Goal: Task Accomplishment & Management: Complete application form

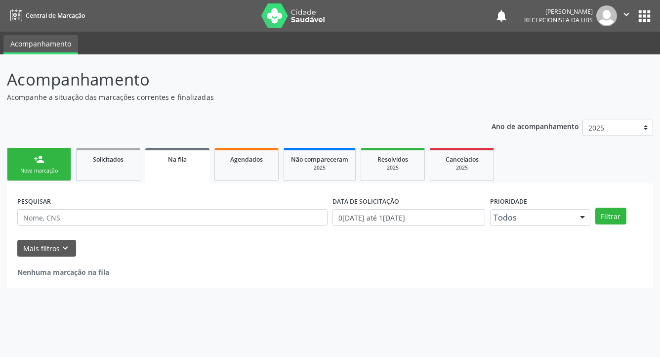
click at [44, 166] on link "person_add Nova marcação" at bounding box center [39, 164] width 64 height 33
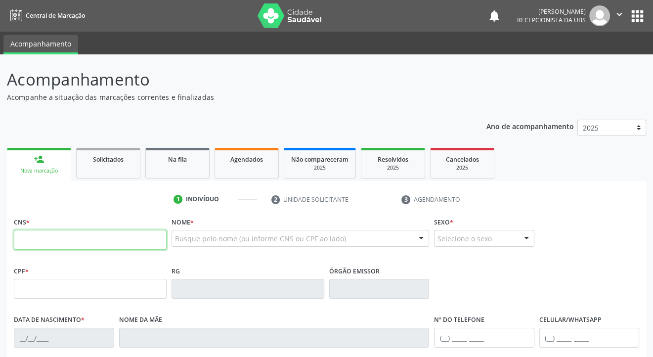
click at [32, 246] on input "text" at bounding box center [90, 240] width 153 height 20
type input "703 4072 9087 0412"
type input "010.230.974-43"
type input "[DATE]"
type input "[PERSON_NAME]"
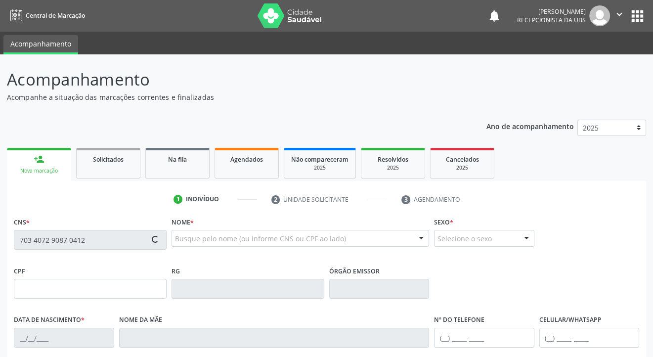
type input "[PHONE_NUMBER]"
type input "94"
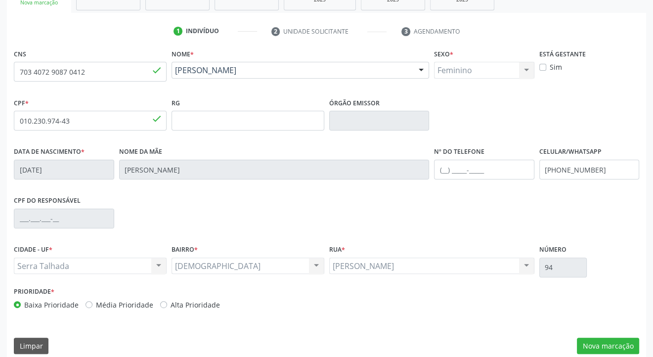
scroll to position [178, 0]
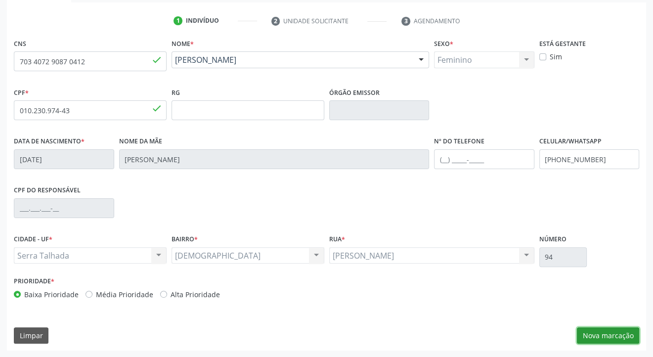
click at [604, 338] on button "Nova marcação" at bounding box center [608, 335] width 62 height 17
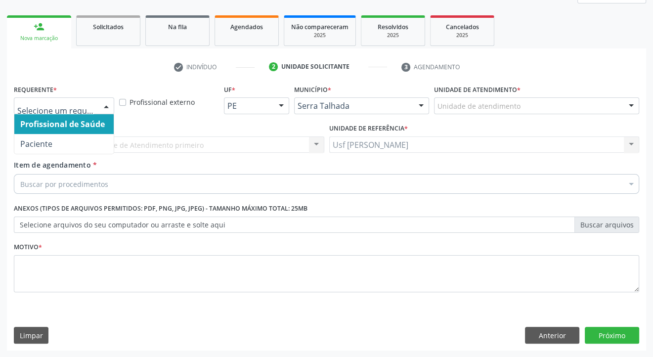
click at [106, 107] on div at bounding box center [106, 106] width 15 height 17
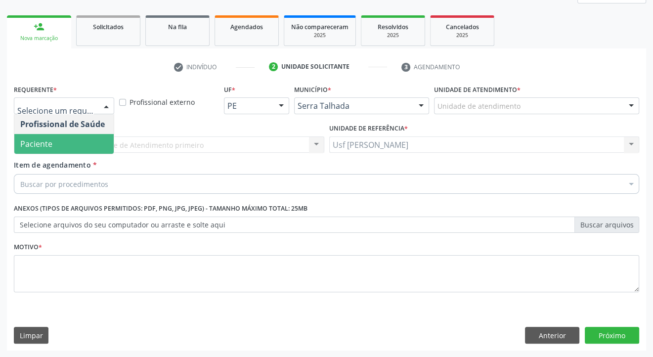
click at [75, 144] on span "Paciente" at bounding box center [63, 144] width 99 height 20
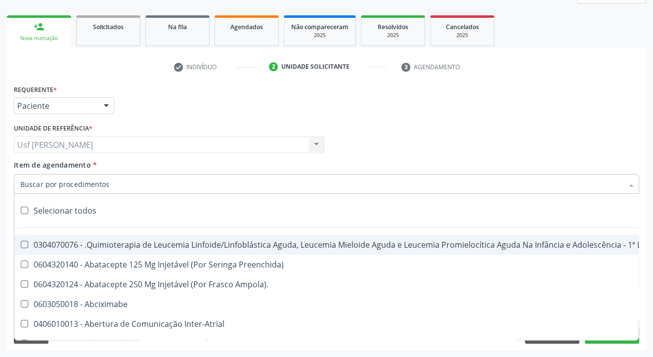
click at [86, 183] on input "Item de agendamento *" at bounding box center [321, 184] width 603 height 20
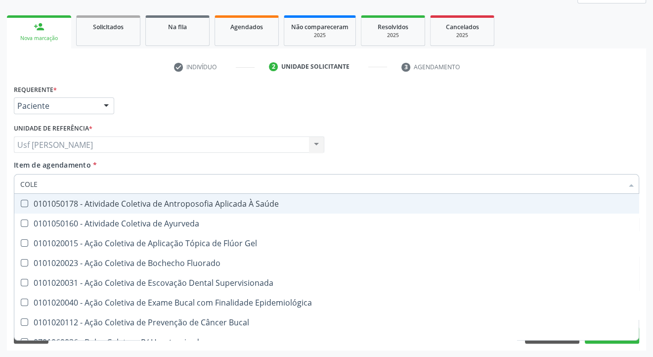
type input "COLES"
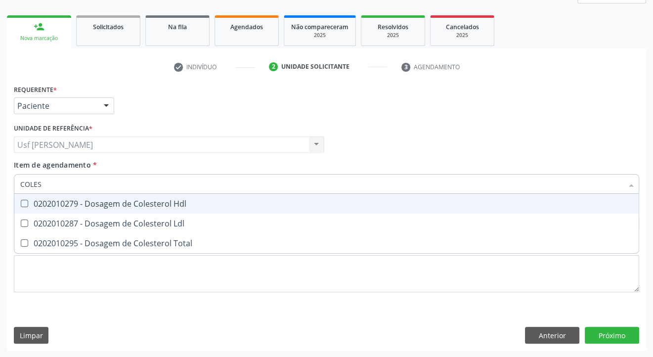
click at [23, 203] on Hdl at bounding box center [24, 203] width 7 height 7
click at [21, 203] on Hdl "checkbox" at bounding box center [17, 203] width 6 height 6
checkbox Hdl "true"
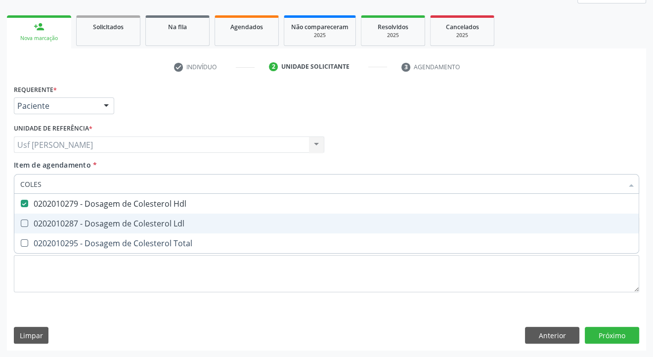
click at [21, 220] on Ldl at bounding box center [24, 222] width 7 height 7
click at [21, 220] on Ldl "checkbox" at bounding box center [17, 223] width 6 height 6
checkbox Ldl "true"
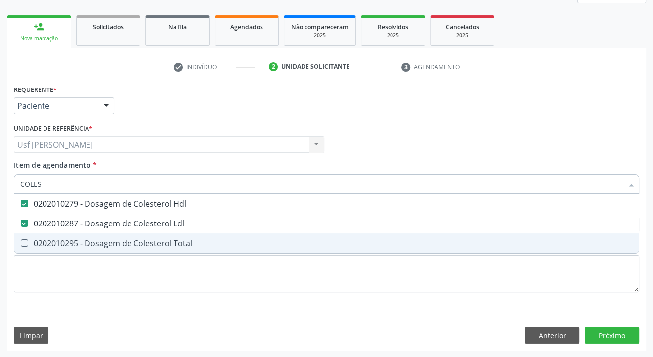
click at [26, 242] on Total at bounding box center [24, 242] width 7 height 7
click at [21, 242] on Total "checkbox" at bounding box center [17, 243] width 6 height 6
checkbox Total "true"
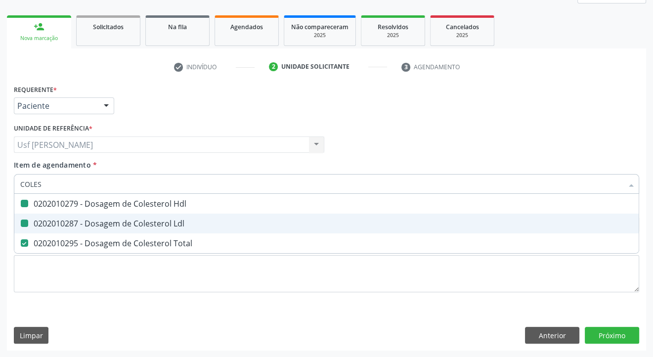
type input "COLE"
checkbox Hdl "false"
checkbox Ldl "false"
checkbox Total "false"
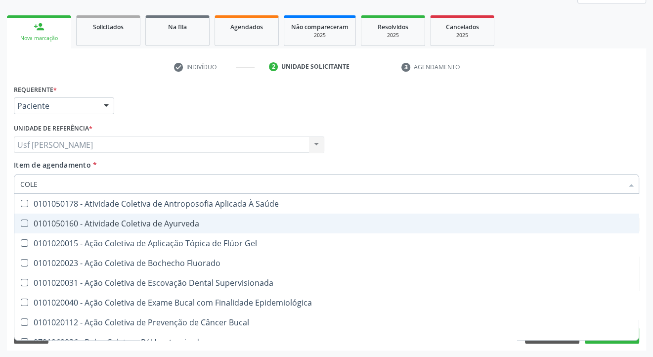
type input "COL"
checkbox Hdl "false"
checkbox Ldl "false"
checkbox Total "false"
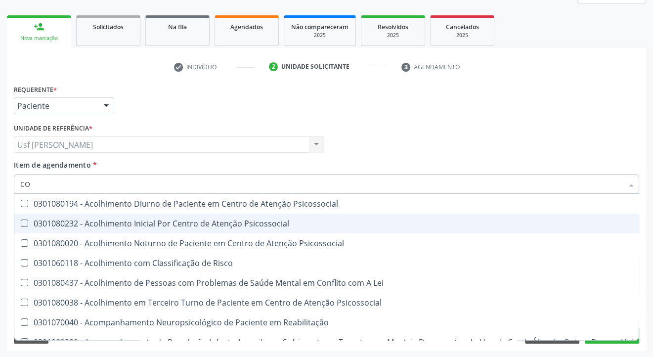
type input "C"
checkbox Hdl "false"
checkbox Ldl "false"
checkbox Total "false"
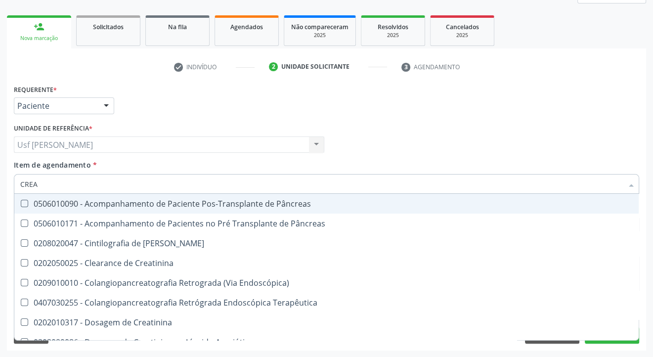
type input "CREAT"
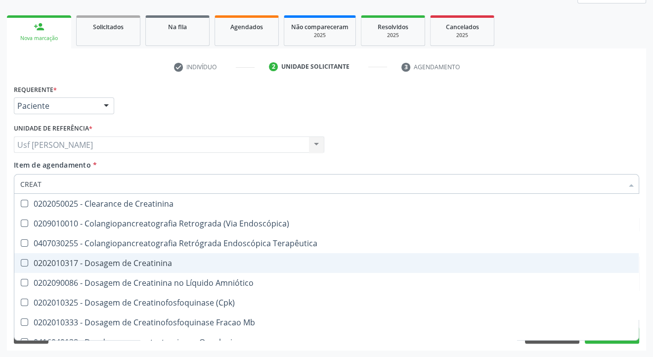
click at [24, 262] on Creatinina at bounding box center [24, 262] width 7 height 7
click at [21, 262] on Creatinina "checkbox" at bounding box center [17, 263] width 6 height 6
checkbox Creatinina "true"
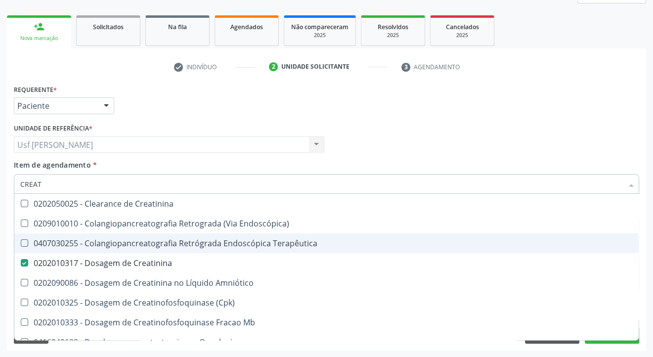
type input "CREA"
checkbox Creatinina "false"
checkbox Mb "true"
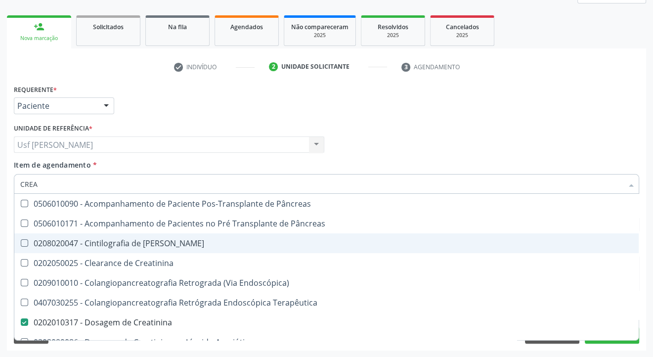
type input "CRE"
checkbox Creatinina "false"
checkbox Oncologia "true"
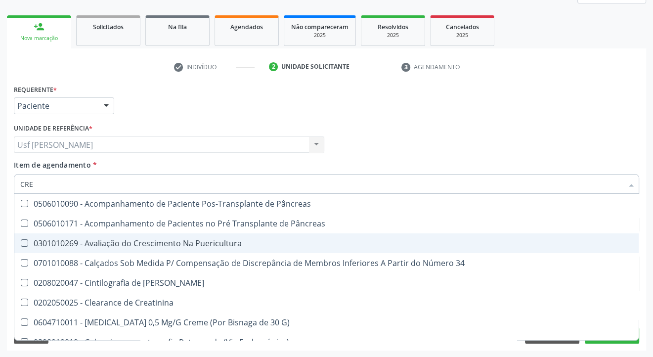
type input "CR"
checkbox Creatinina "false"
type input "C"
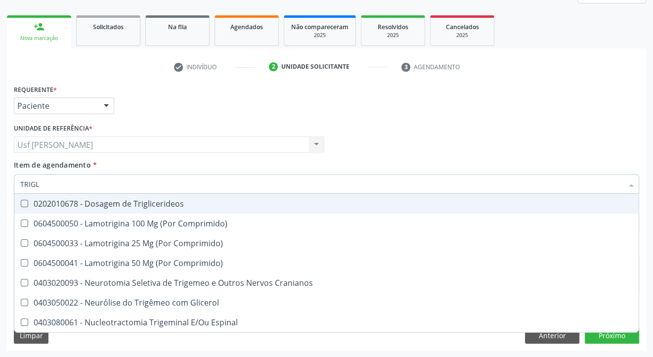
type input "TRIGLI"
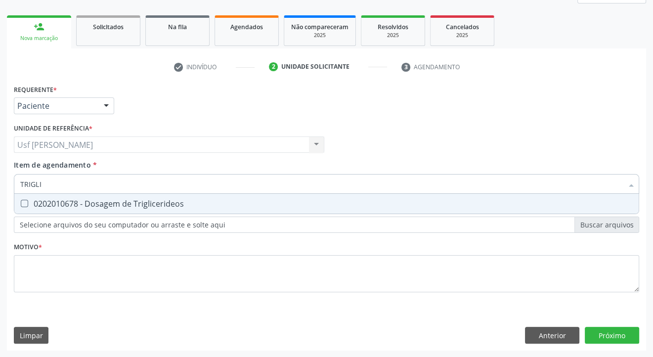
click at [23, 202] on Triglicerideos at bounding box center [24, 203] width 7 height 7
click at [21, 202] on Triglicerideos "checkbox" at bounding box center [17, 203] width 6 height 6
checkbox Triglicerideos "true"
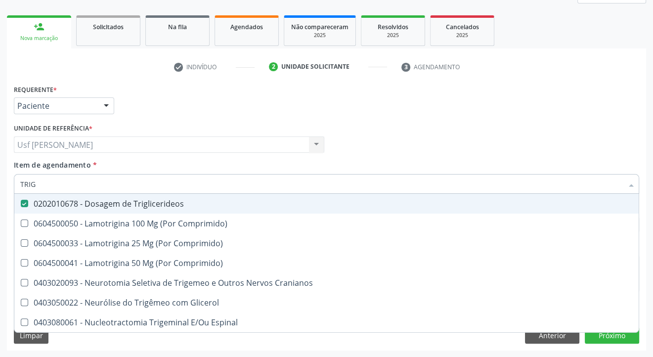
type input "TRI"
checkbox Triglicerideos "false"
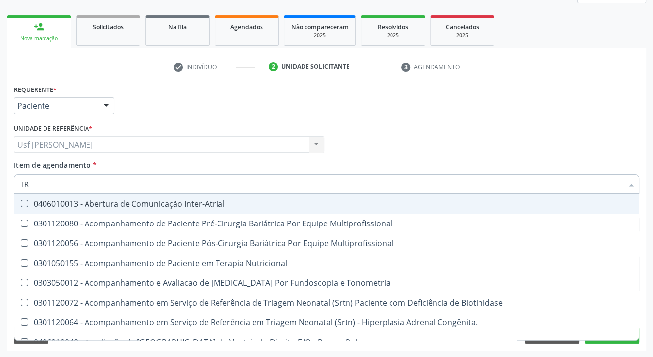
type input "T"
checkbox Triglicerideos "false"
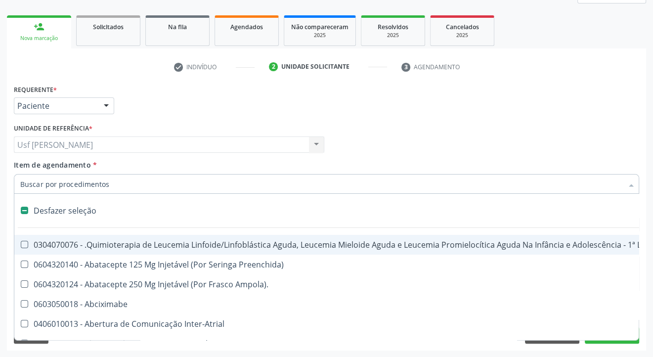
type input "G"
checkbox Linha "true"
checkbox Infusão "true"
checkbox Urostomizados "true"
checkbox Revestido\) "true"
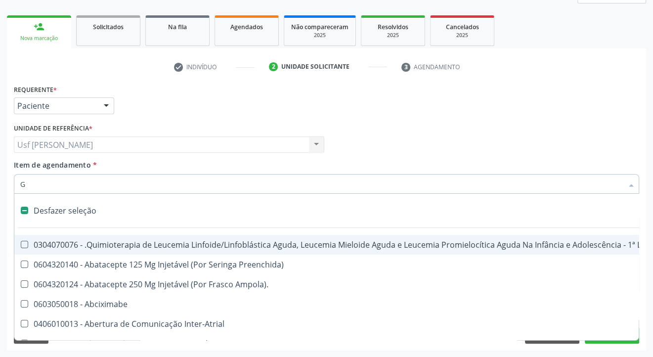
checkbox Capsula\) "true"
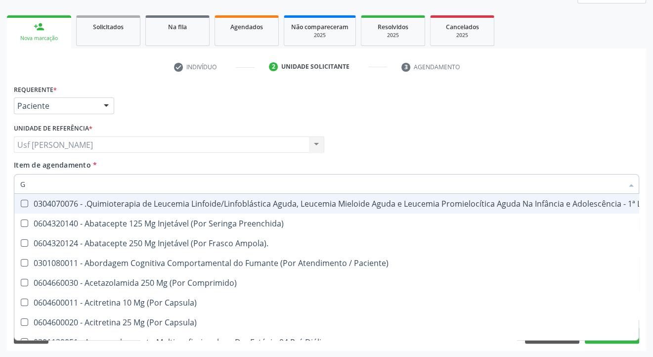
type input "GL"
checkbox Pé "true"
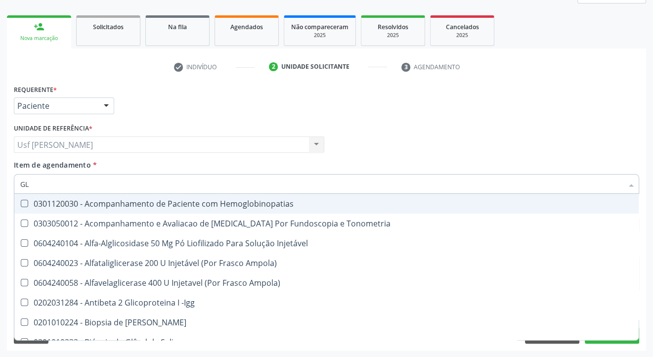
type input "GLI"
checkbox Glomerular "true"
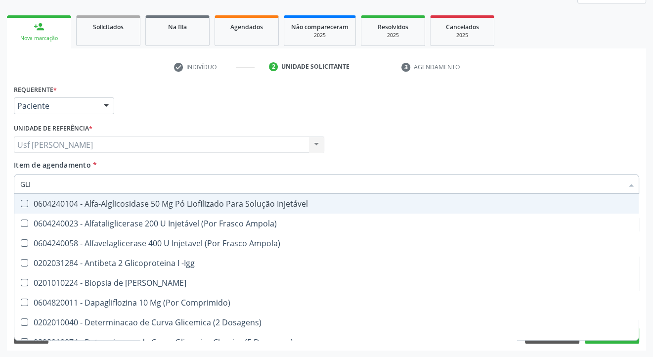
type input "GLIC"
checkbox Derrames "true"
checkbox Triglicerideos "false"
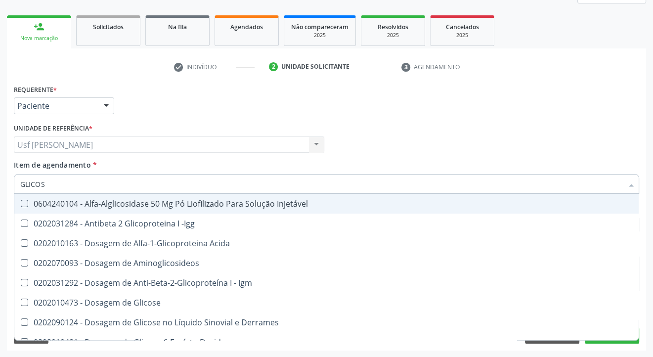
type input "GLICOSE"
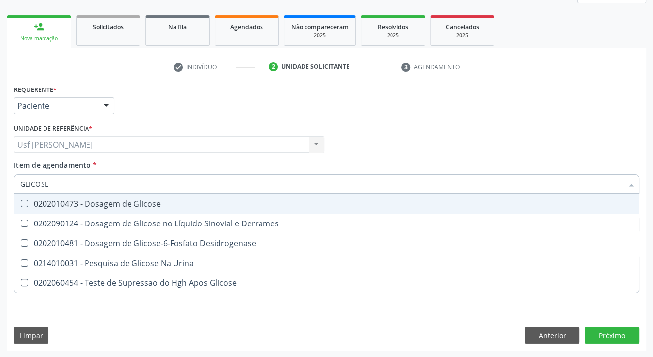
click at [21, 203] on Glicose at bounding box center [24, 203] width 7 height 7
click at [21, 203] on Glicose "checkbox" at bounding box center [17, 203] width 6 height 6
checkbox Glicose "true"
type input "GLICOS"
checkbox Glicose "false"
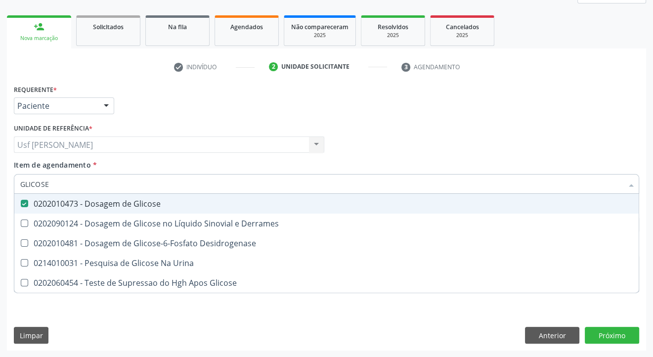
checkbox Desidrogenase "true"
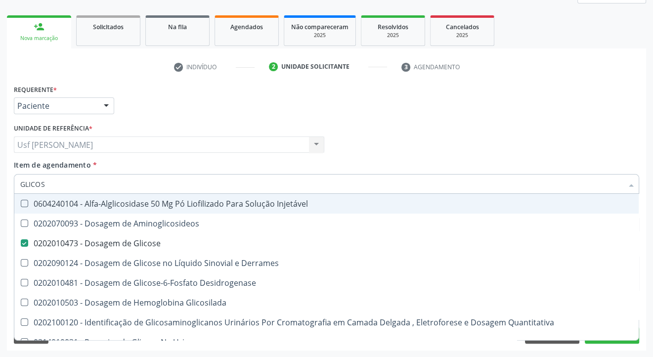
type input "GLICO"
checkbox Glicose "false"
checkbox Glicosilada "true"
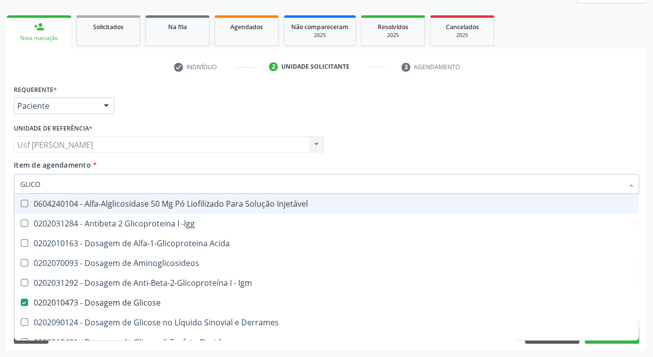
type input "GLIC"
checkbox Glicose "false"
checkbox Glicose "true"
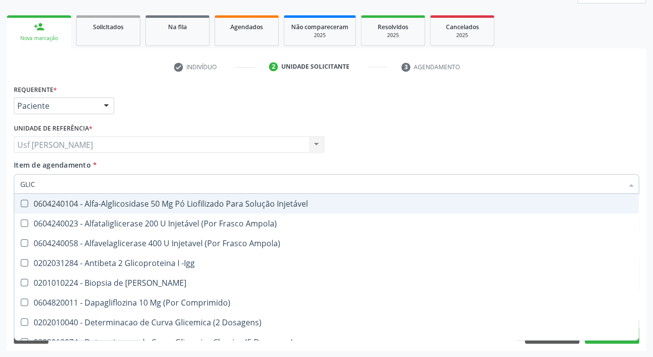
type input "GLI"
checkbox Aminoglicosideos "false"
type input "GL"
checkbox Glicose "false"
checkbox Triglicerideos "false"
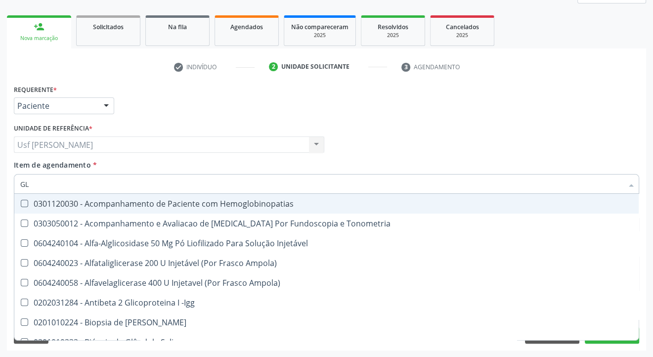
type input "G"
checkbox Glicose "false"
checkbox Triglicerideos "false"
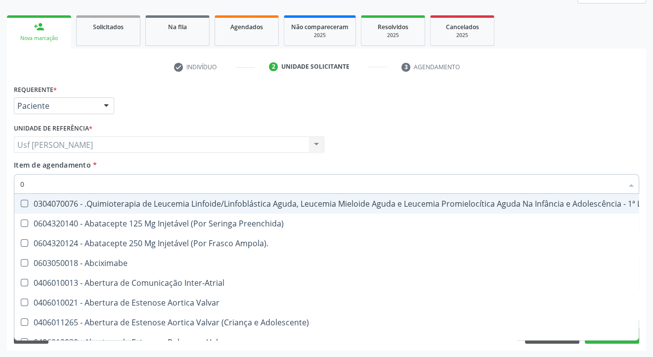
type input "02"
checkbox Comprimido\) "true"
checkbox Transferências "true"
checkbox Meckel "true"
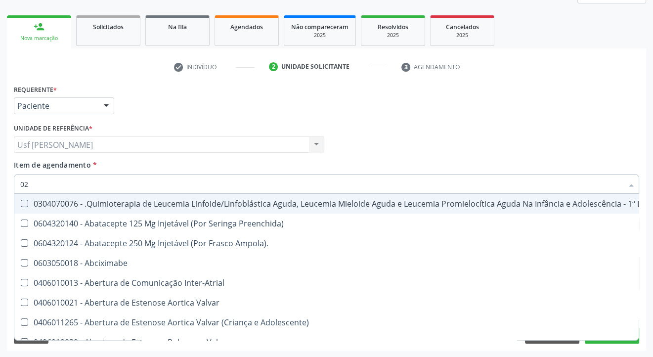
checkbox Bilateral "true"
checkbox Transfusao "true"
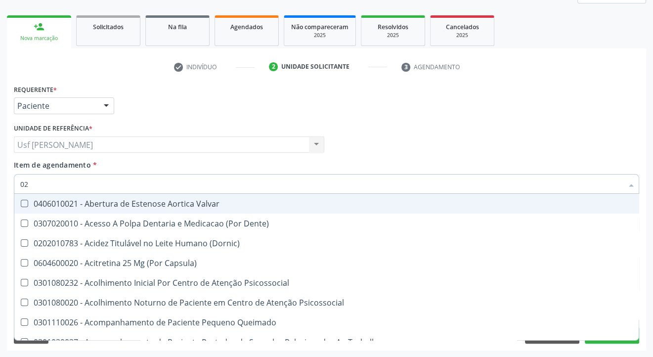
type input "020"
checkbox Epispádia "true"
checkbox Anos\) "true"
checkbox Congênita "true"
checkbox Complementar\) "true"
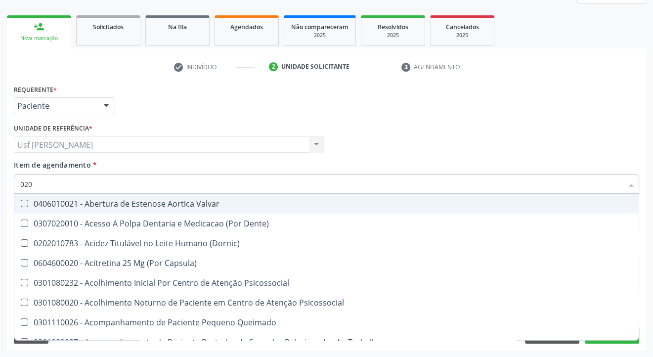
checkbox \(Qualitativo\) "true"
checkbox Dias "true"
checkbox Hdl "false"
checkbox Ldl "false"
checkbox Total "false"
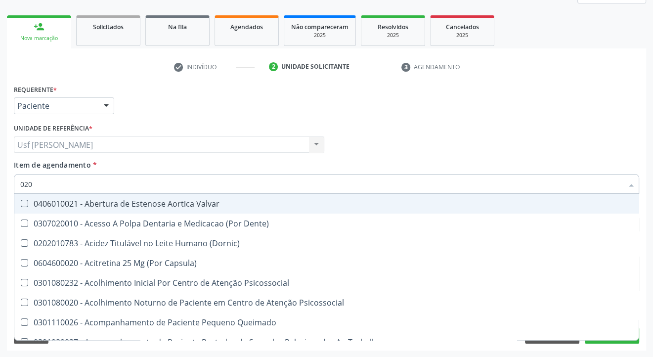
checkbox Creatinina "false"
checkbox Glicose "false"
checkbox Triglicerideos "false"
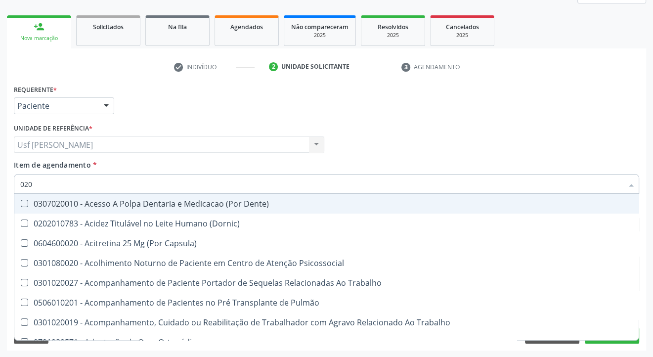
type input "0202"
checkbox Faringe\/Laringe "true"
checkbox Puncao "true"
checkbox Fragmento "true"
checkbox Ossea "true"
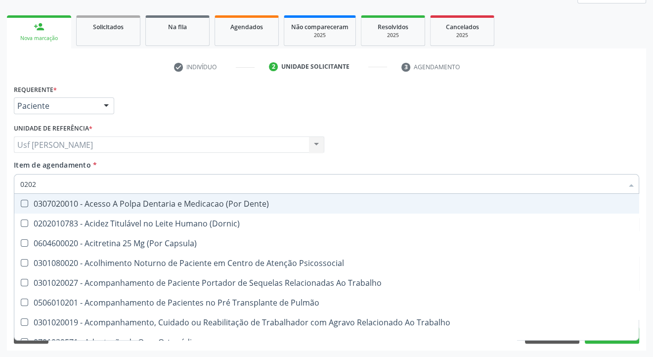
checkbox Laser "true"
checkbox Projecoes\) "true"
checkbox Hdl "false"
checkbox Ldl "false"
checkbox Total "false"
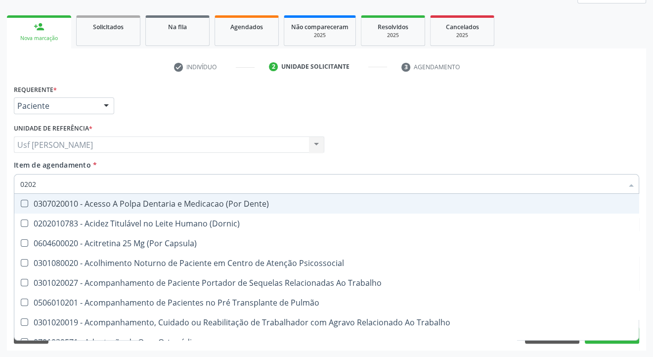
checkbox Creatinina "false"
checkbox Glicose "false"
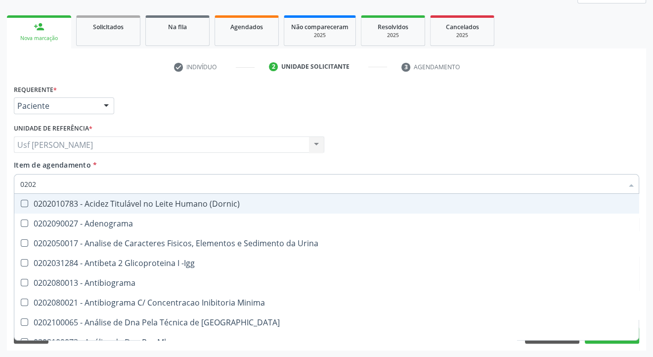
type input "02020"
checkbox \(Psa\) "true"
checkbox III "true"
checkbox Barbituratos "true"
checkbox Calcio "true"
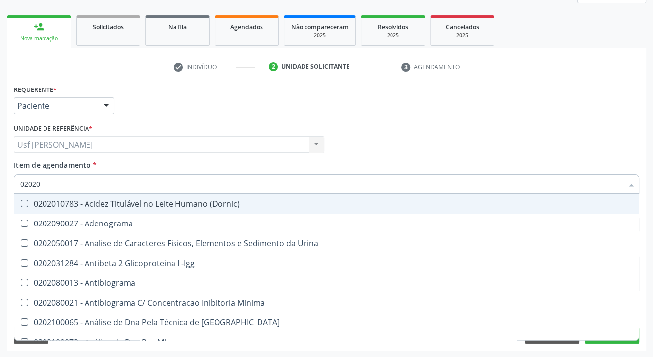
checkbox Hdl "false"
checkbox Ldl "false"
checkbox Total "false"
checkbox Creatinina "false"
checkbox Xi "true"
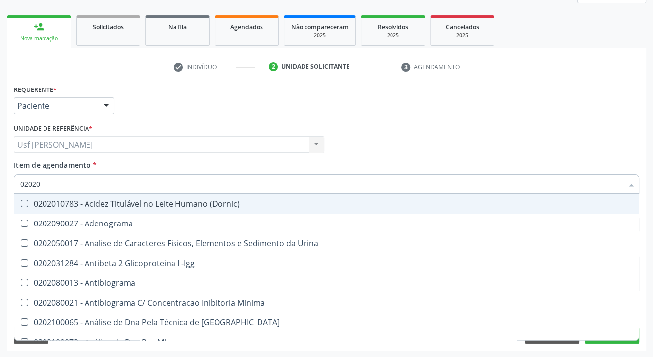
checkbox Glicose "false"
checkbox Funcional "true"
checkbox Triglicerideos "false"
type input "020201"
checkbox \(Pos-Pasteurização\) "true"
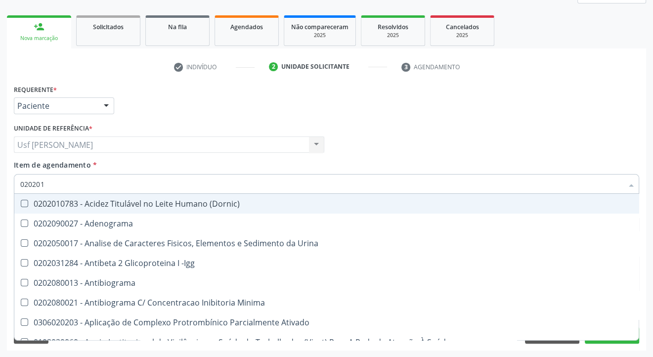
checkbox Molecular "true"
checkbox Parceria\) "true"
checkbox Gestante "true"
checkbox T3 "true"
checkbox Acetona "true"
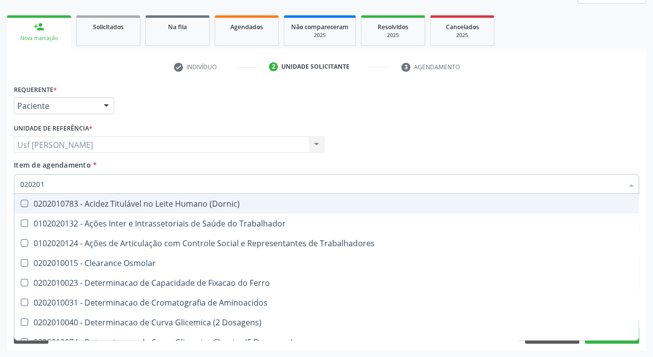
type input "0202010"
checkbox Circulante "true"
checkbox III "true"
checkbox Fracoes "true"
checkbox Ionizavel "true"
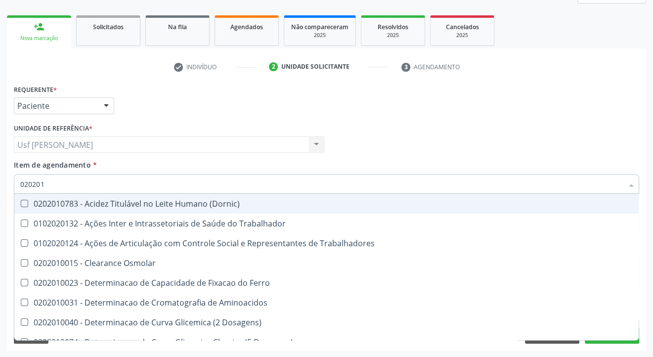
checkbox Hdl "false"
checkbox Ldl "false"
checkbox Total "false"
checkbox Creatinina "false"
checkbox II "true"
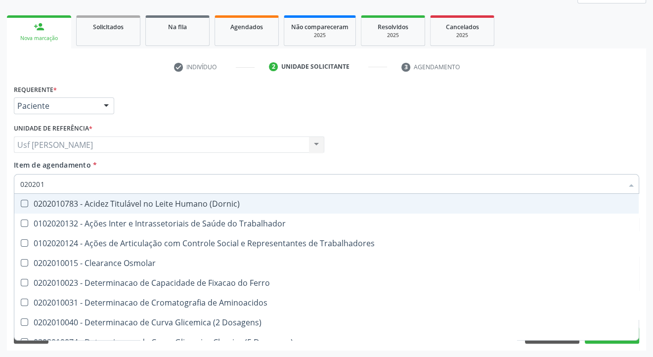
checkbox Glicose "false"
checkbox Muco-Proteinas "true"
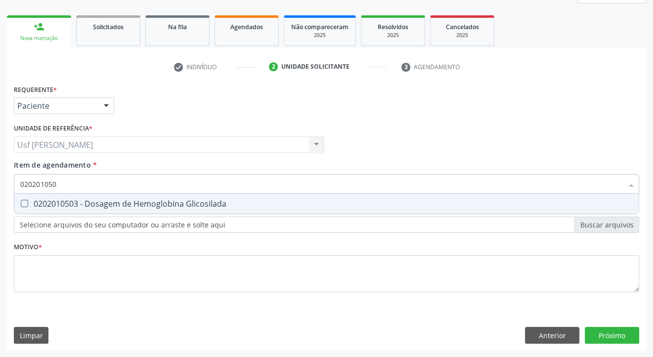
type input "0202010503"
click at [18, 203] on div at bounding box center [17, 204] width 7 height 8
checkbox Glicosilada "true"
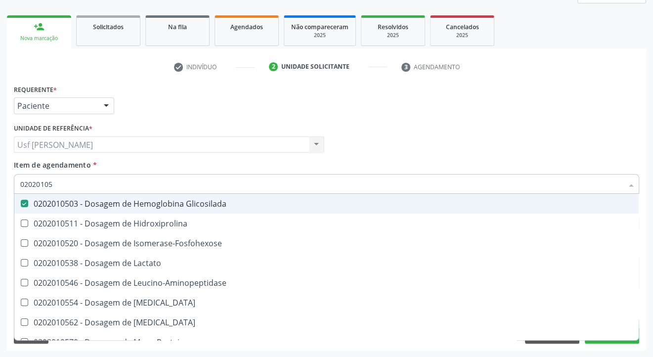
type input "0202010"
checkbox Glicosilada "false"
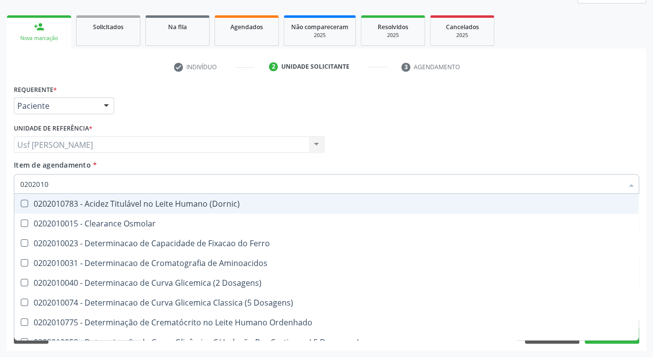
type input "020201"
checkbox Hdl "false"
checkbox Ldl "false"
checkbox Total "false"
checkbox Creatinina "false"
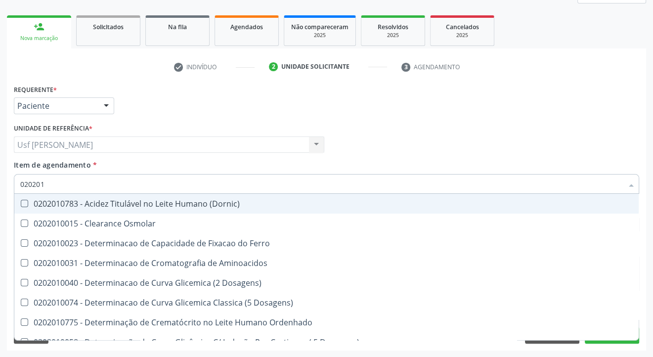
checkbox Latica "true"
checkbox Fracionadas\) "true"
checkbox Ferritina "true"
checkbox Folato "true"
checkbox Glicose "false"
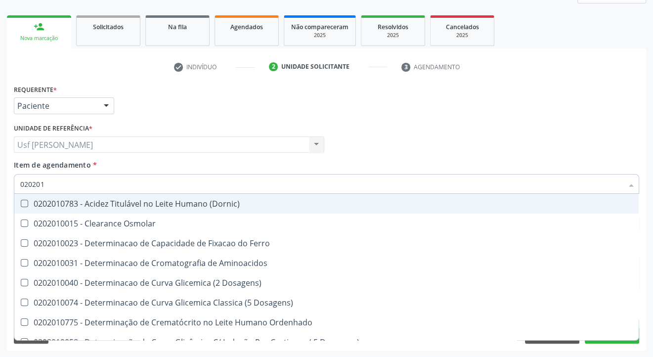
checkbox Glicosilada "false"
checkbox Nt-Probnp\) "true"
checkbox Potassio "true"
checkbox Triglicerideos "false"
type input "02020"
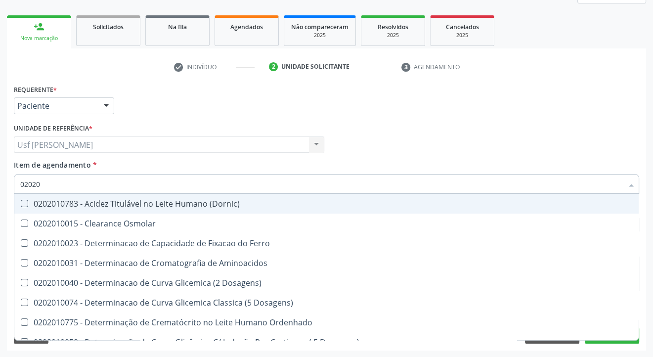
checkbox Latica "false"
checkbox Fracionadas\) "false"
checkbox Ferritina "false"
checkbox Folato "false"
checkbox Nt-Probnp\) "false"
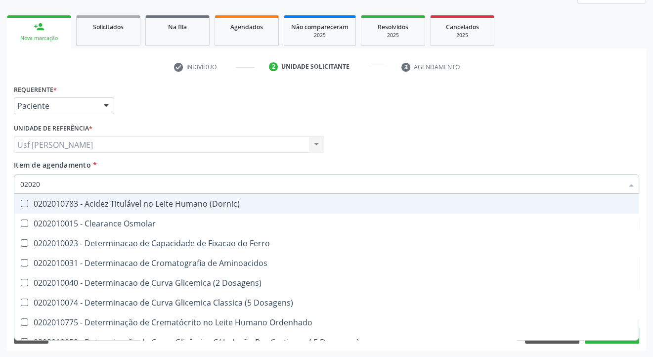
checkbox Potassio "false"
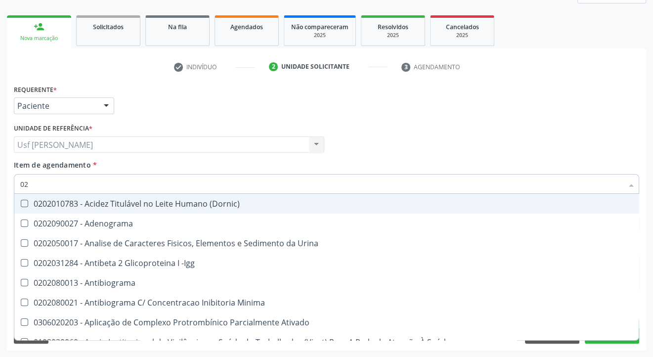
type input "0"
checkbox Hdl "false"
checkbox Ldl "false"
checkbox Total "false"
checkbox Creatinina "false"
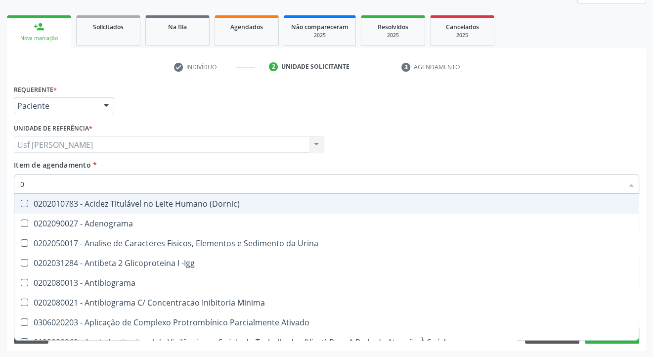
checkbox Estriol "false"
checkbox Estrona "false"
checkbox Etossuximida "false"
checkbox Viii "false"
checkbox Glicose "false"
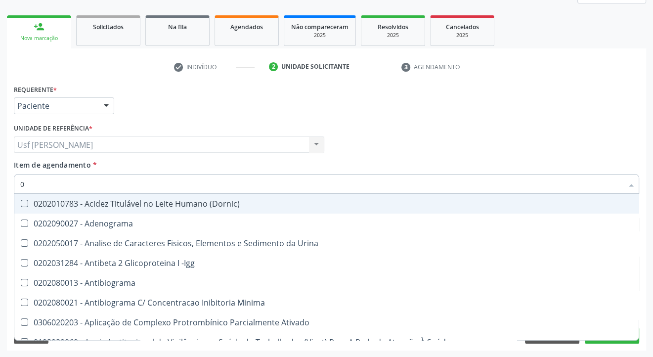
checkbox Glicosilada "false"
checkbox Lactato "false"
checkbox Muco-Proteinas "false"
checkbox Triglicerideos "false"
checkbox Pallidum "false"
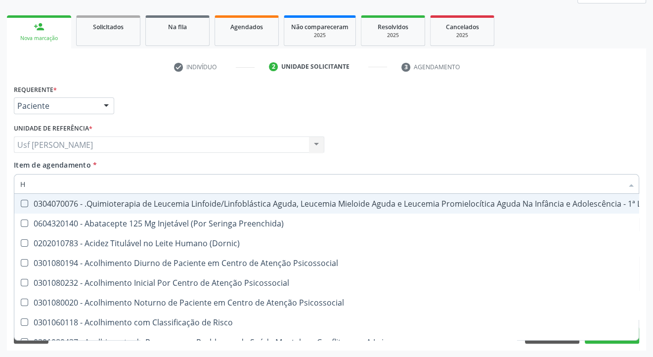
type input "HE"
checkbox Pulmão "true"
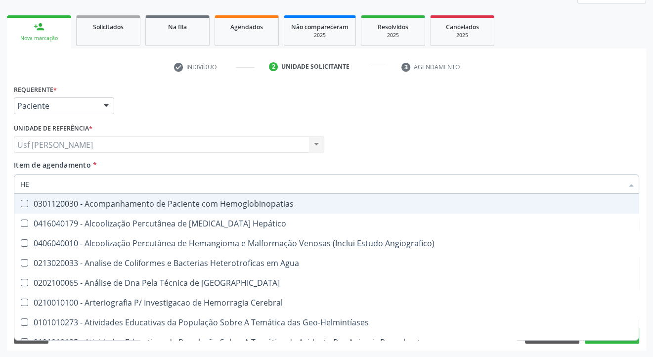
type input "HEM"
checkbox \(Qualitativo\) "true"
checkbox Glicosilada "false"
type input "HEMO"
checkbox Redome\) "true"
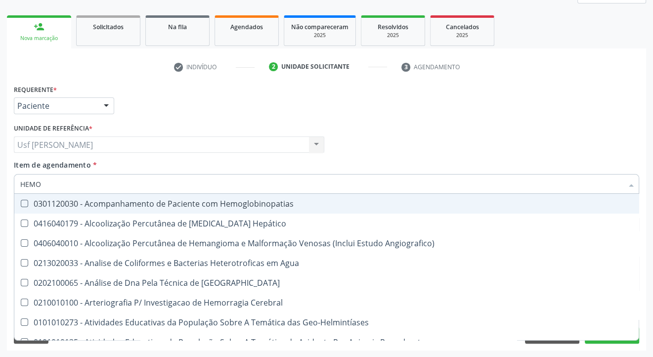
checkbox \(Qualitativo\) "false"
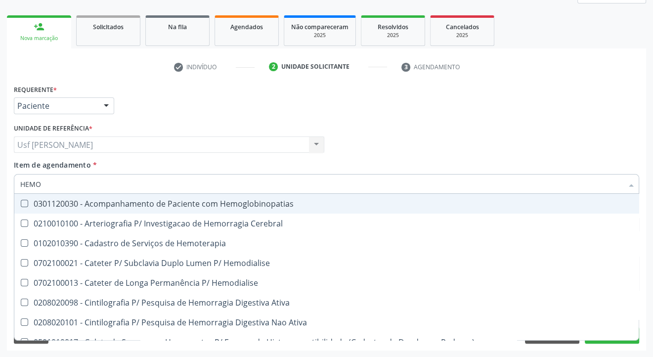
type input "HEMOG"
checkbox Tardio\) "true"
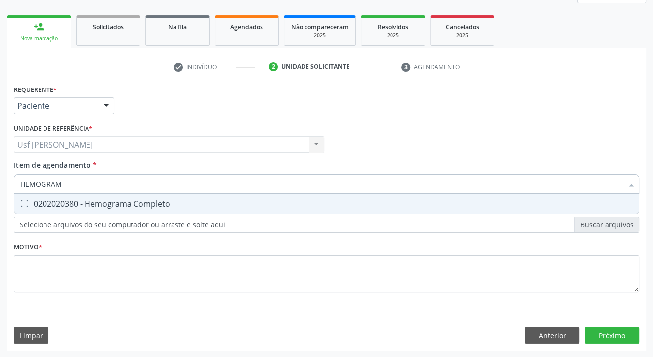
type input "HEMOGRAMA"
click at [24, 203] on Completo at bounding box center [24, 203] width 7 height 7
click at [21, 203] on Completo "checkbox" at bounding box center [17, 203] width 6 height 6
checkbox Completo "true"
type input "HEMOG"
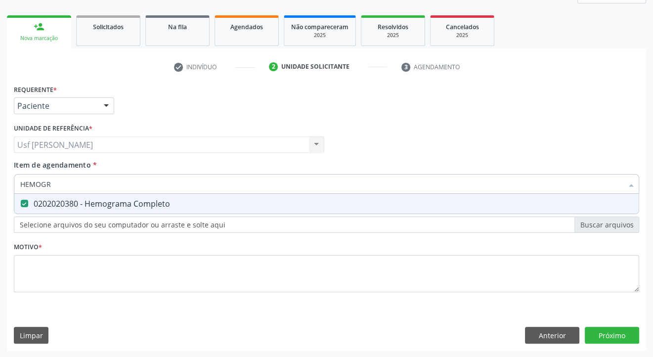
checkbox Completo "false"
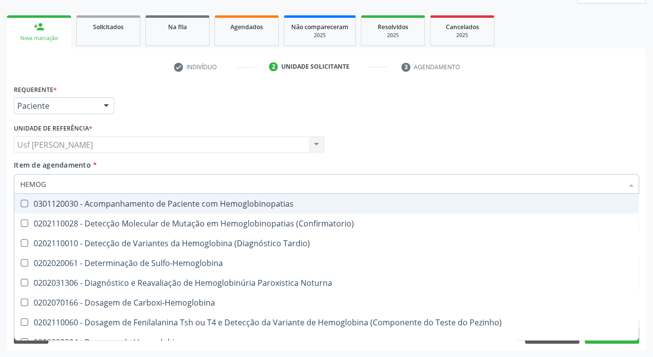
type input "HEMO"
checkbox Glicosilada "false"
checkbox Completo "false"
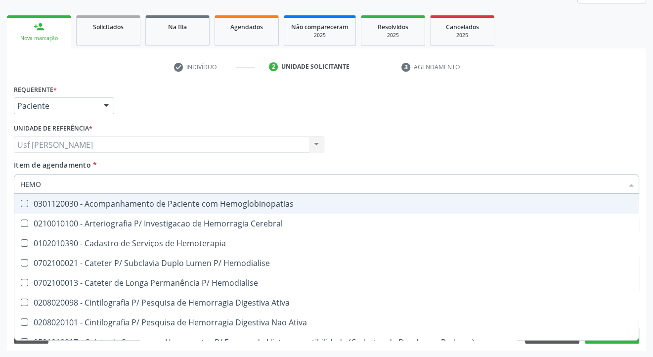
type input "HEM"
checkbox Glicosilada "false"
checkbox Semana\) "true"
checkbox Completo "false"
checkbox Elástica "true"
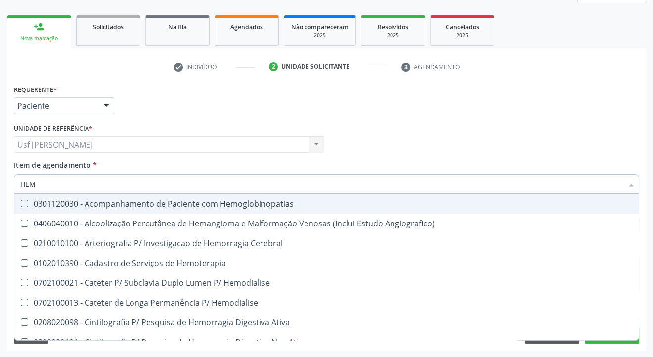
type input "HE"
checkbox Glicosilada "false"
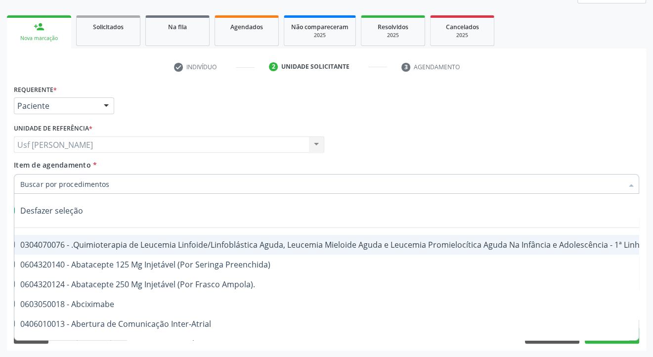
click at [630, 340] on div "Desfazer seleção 0304070076 - .Quimioterapia de Leucemia Linfoide/Linfoblástica…" at bounding box center [326, 267] width 625 height 147
click at [599, 340] on div "Desfazer seleção 0304070076 - .Quimioterapia de Leucemia Linfoide/Linfoblástica…" at bounding box center [326, 267] width 625 height 147
click at [633, 342] on button "Próximo" at bounding box center [612, 335] width 54 height 17
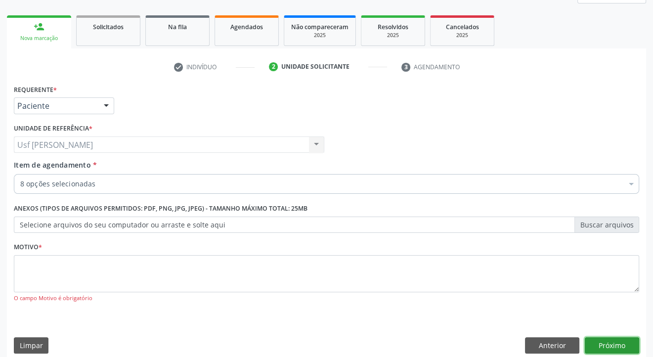
scroll to position [0, 0]
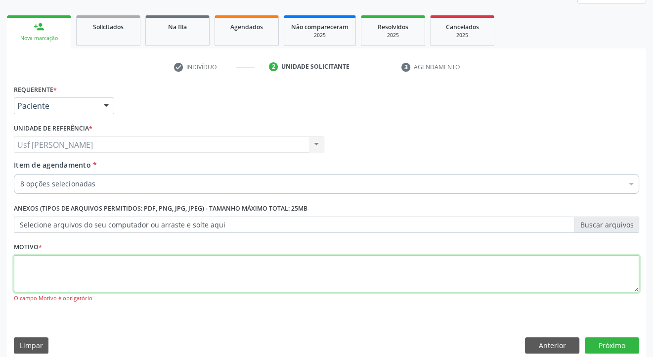
click at [59, 262] on textarea at bounding box center [326, 274] width 625 height 38
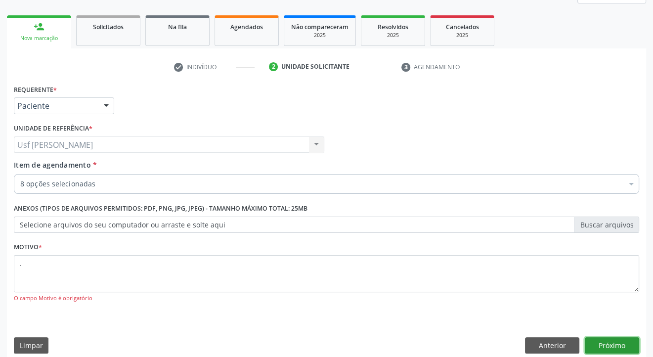
click at [615, 347] on button "Próximo" at bounding box center [612, 345] width 54 height 17
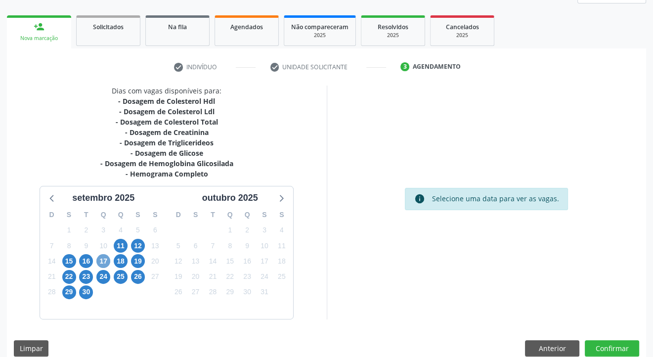
click at [104, 260] on span "17" at bounding box center [103, 261] width 14 height 14
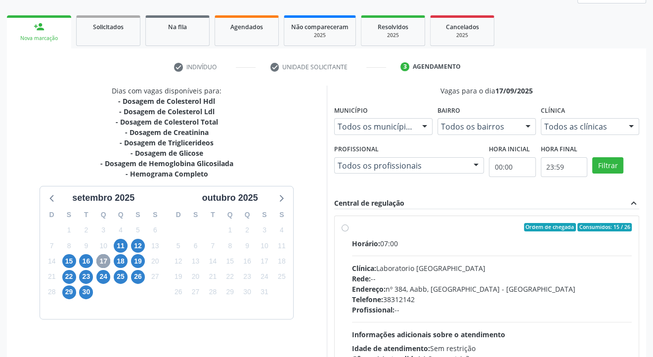
scroll to position [179, 0]
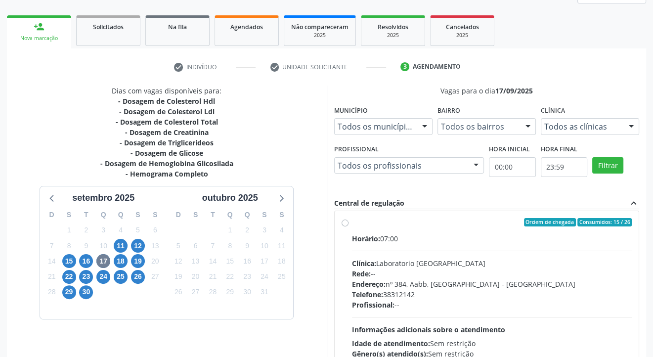
click at [352, 221] on label "Ordem de chegada Consumidos: 15 / 26 Horário: 07:00 Clínica: Laboratorio [GEOGR…" at bounding box center [492, 294] width 280 height 152
click at [343, 221] on input "Ordem de chegada Consumidos: 15 / 26 Horário: 07:00 Clínica: Laboratorio [GEOGR…" at bounding box center [345, 222] width 7 height 9
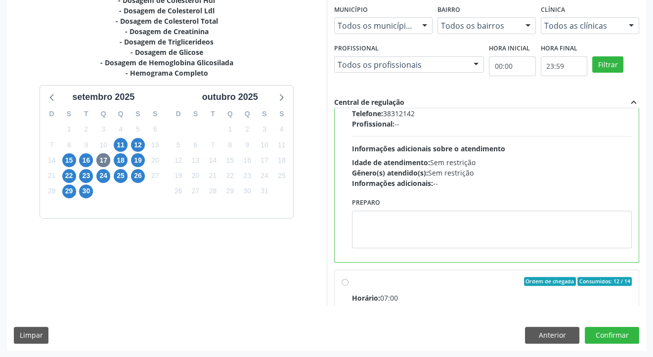
scroll to position [377, 0]
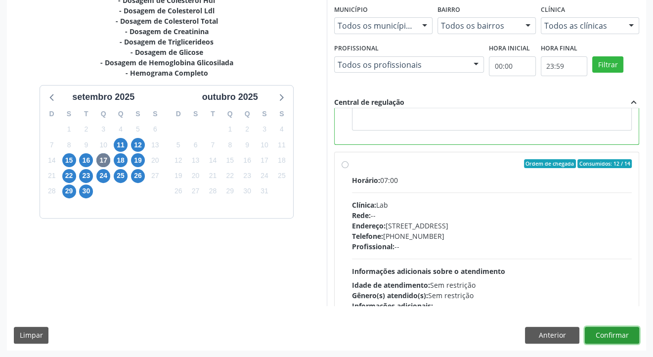
click at [608, 337] on button "Confirmar" at bounding box center [612, 335] width 54 height 17
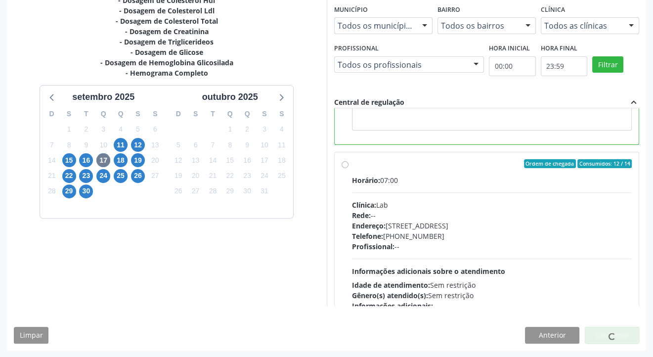
scroll to position [0, 0]
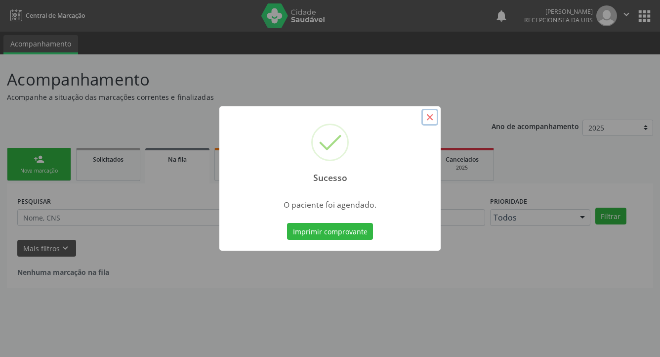
click at [433, 118] on button "×" at bounding box center [430, 117] width 17 height 17
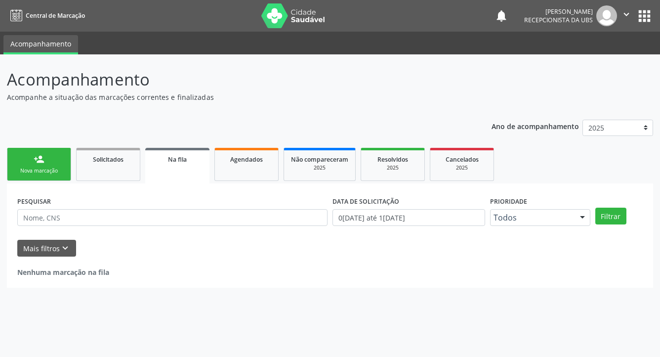
click at [27, 164] on link "person_add Nova marcação" at bounding box center [39, 164] width 64 height 33
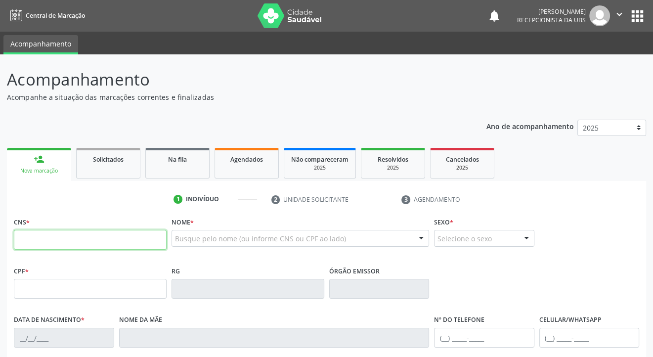
click at [29, 242] on input "text" at bounding box center [90, 240] width 153 height 20
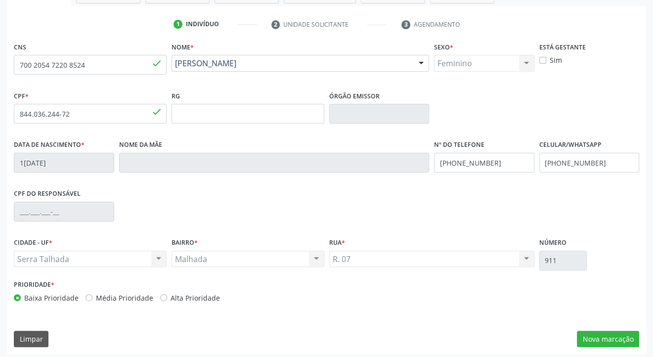
scroll to position [178, 0]
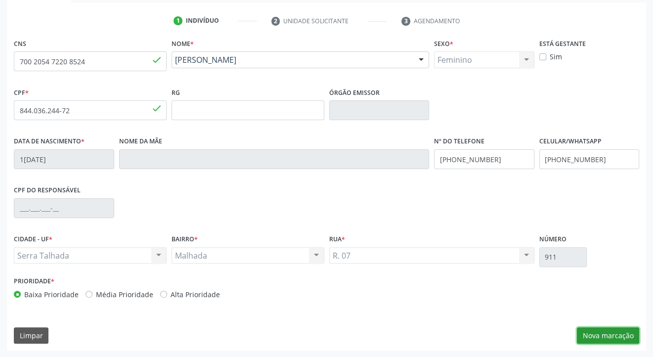
click at [607, 338] on button "Nova marcação" at bounding box center [608, 335] width 62 height 17
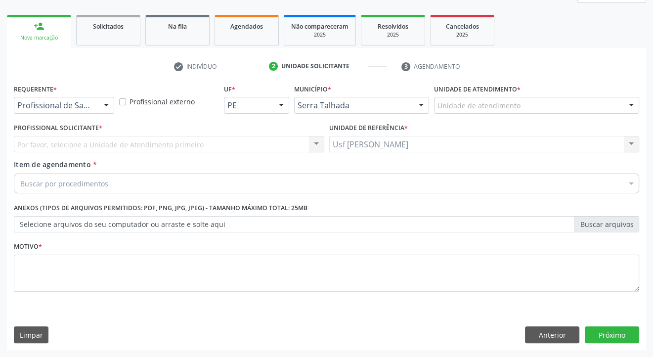
scroll to position [132, 0]
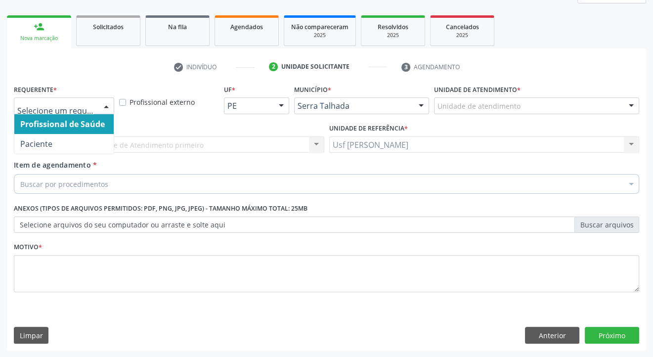
click at [105, 104] on div at bounding box center [106, 106] width 15 height 17
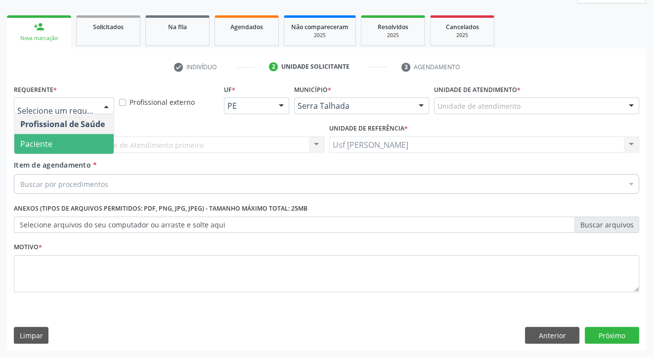
click at [34, 142] on span "Paciente" at bounding box center [36, 143] width 32 height 11
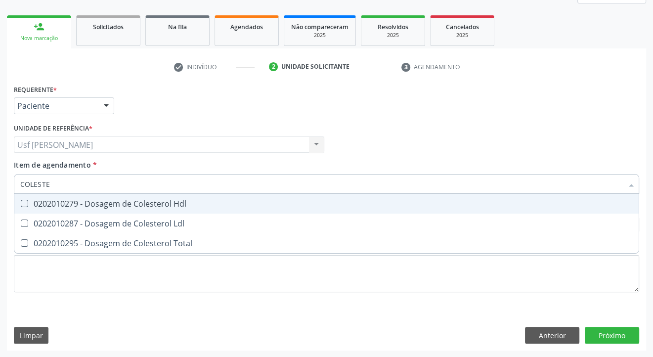
click at [23, 204] on Hdl at bounding box center [24, 203] width 7 height 7
click at [21, 204] on Hdl "checkbox" at bounding box center [17, 203] width 6 height 6
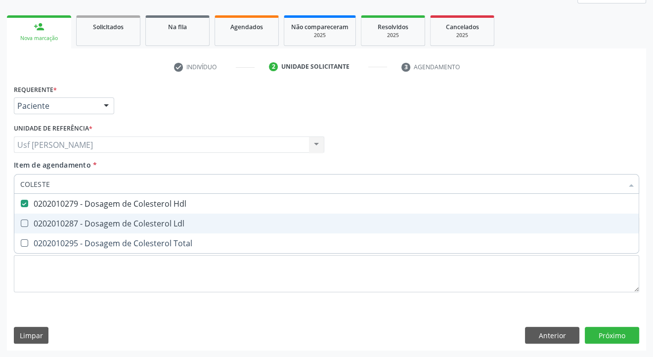
click at [23, 223] on Ldl at bounding box center [24, 222] width 7 height 7
click at [21, 223] on Ldl "checkbox" at bounding box center [17, 223] width 6 height 6
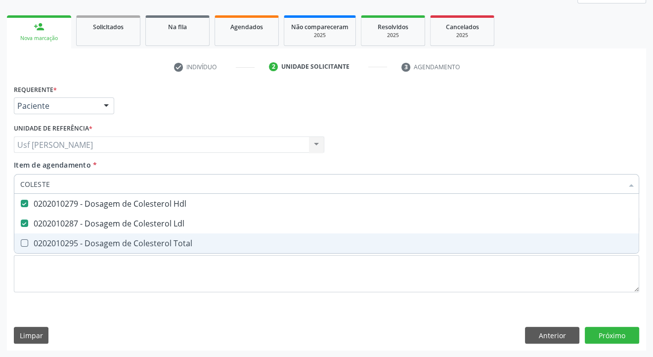
click at [24, 244] on Total at bounding box center [24, 242] width 7 height 7
click at [21, 244] on Total "checkbox" at bounding box center [17, 243] width 6 height 6
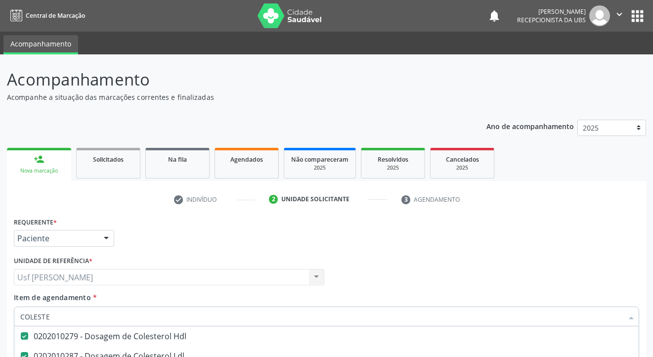
scroll to position [132, 0]
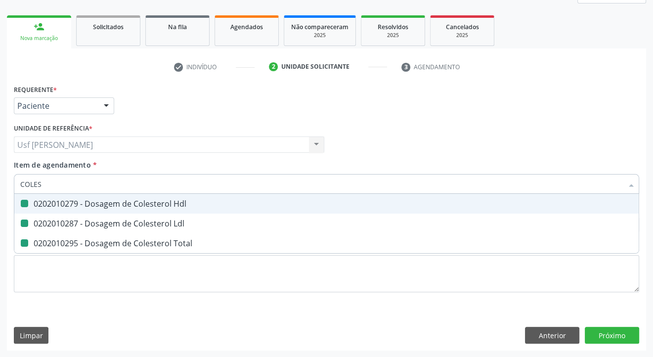
type input "COLE"
checkbox Hdl "false"
checkbox Ldl "false"
checkbox Total "false"
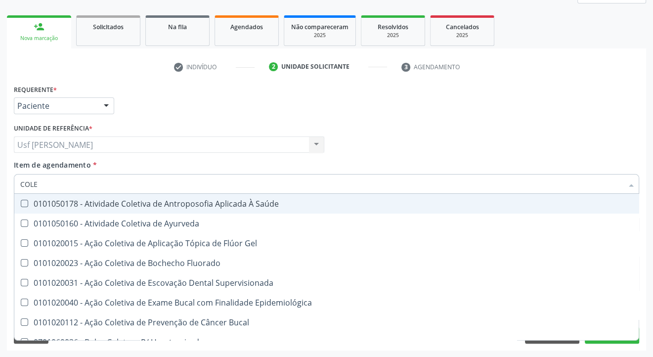
type input "COL"
checkbox Hdl "false"
checkbox Ldl "false"
checkbox Total "false"
type input "C"
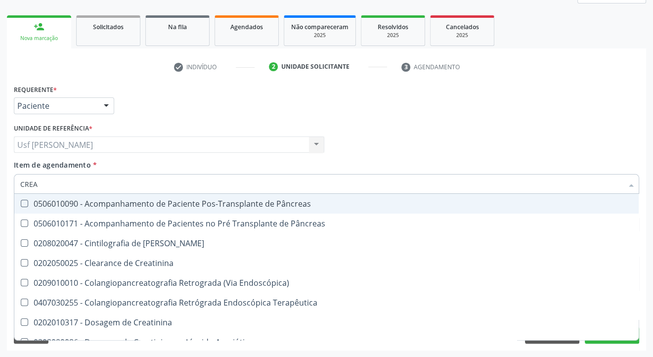
type input "CREAT"
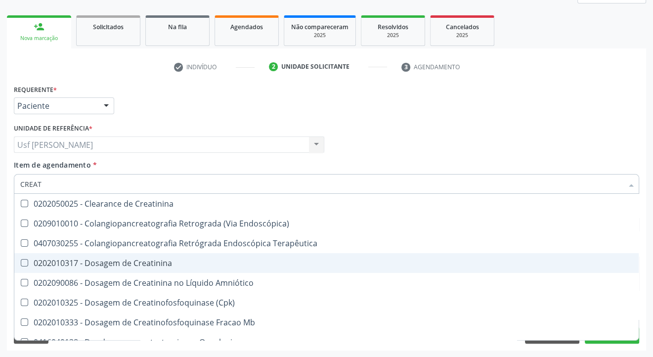
click at [20, 265] on div at bounding box center [17, 263] width 7 height 8
checkbox Creatinina "true"
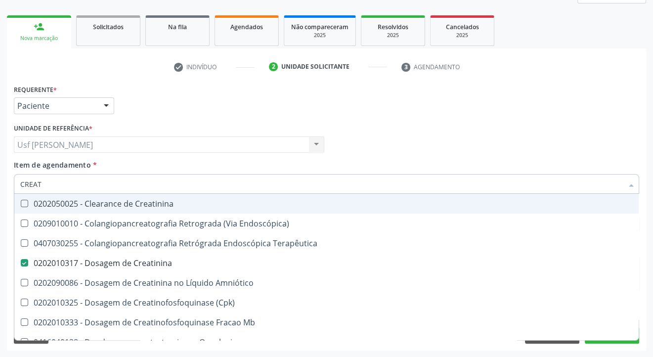
type input "CREA"
checkbox Creatinina "false"
checkbox Mb "true"
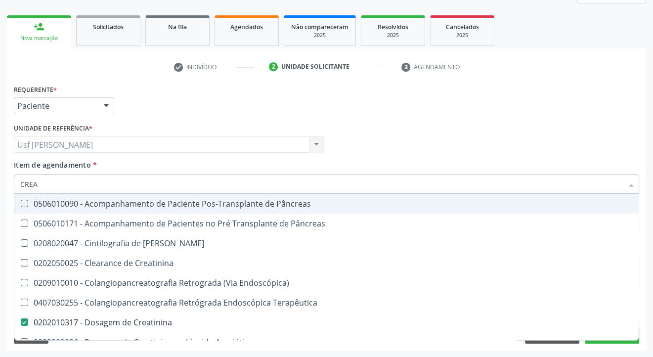
type input "CRE"
checkbox Creatinina "false"
checkbox Oncologia "true"
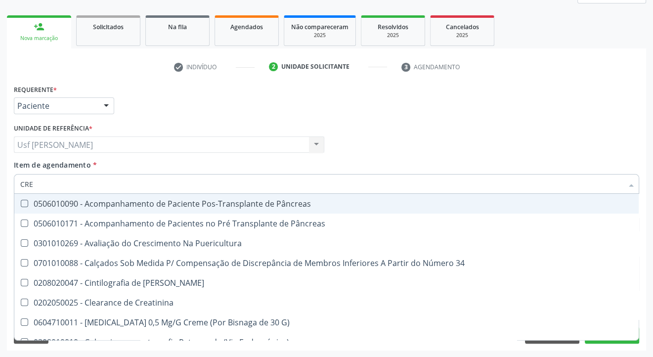
type input "CR"
checkbox Creatinina "false"
type input "C"
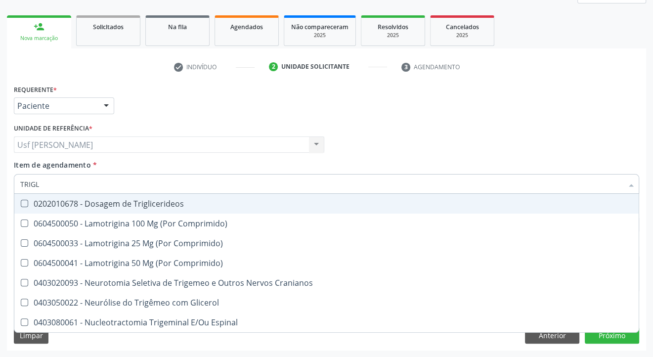
type input "TRIGLI"
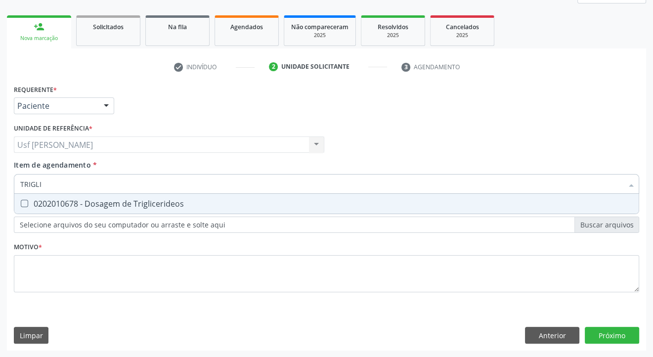
click at [22, 202] on Triglicerideos at bounding box center [24, 203] width 7 height 7
click at [21, 202] on Triglicerideos "checkbox" at bounding box center [17, 203] width 6 height 6
checkbox Triglicerideos "true"
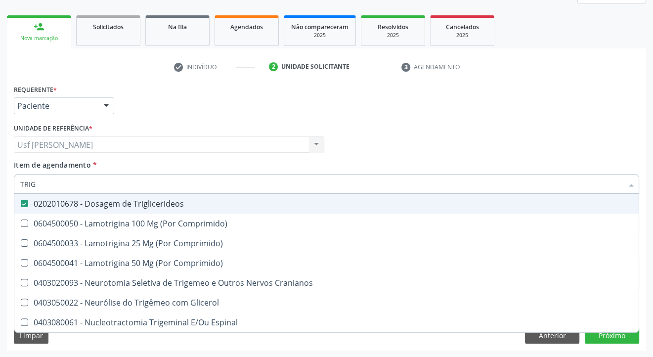
type input "TRI"
checkbox Triglicerideos "false"
type input "T"
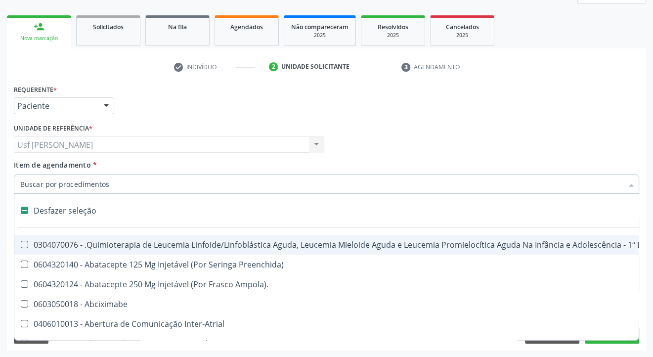
click at [51, 184] on input "Item de agendamento *" at bounding box center [321, 184] width 603 height 20
type input "G"
checkbox Linha "true"
checkbox Infusão "true"
checkbox Urostomizados "true"
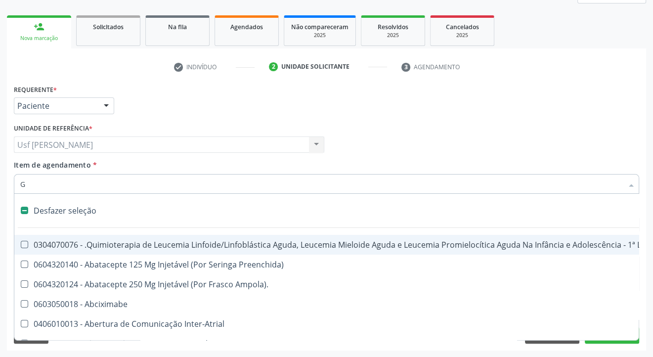
checkbox Revestido\) "true"
checkbox Capsula\) "true"
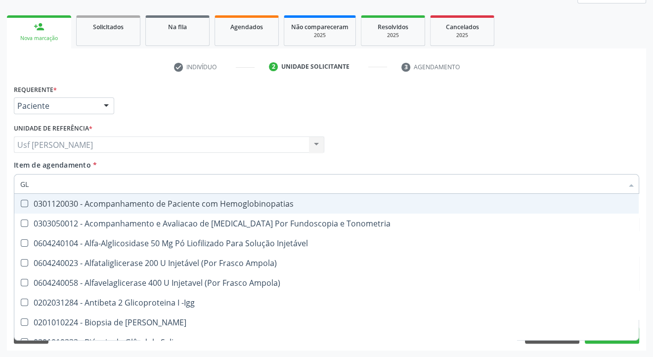
type input "GLI"
checkbox Glomerular "true"
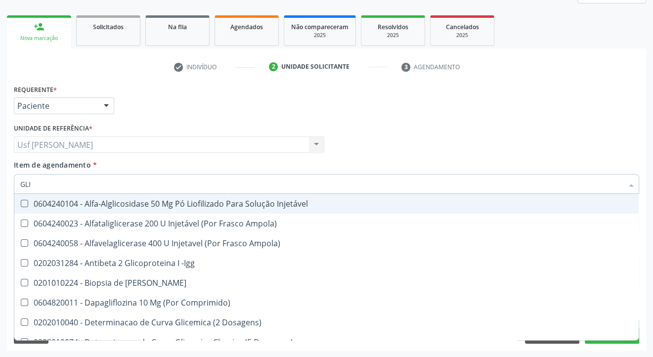
type input "GLIC"
checkbox Derrames "true"
checkbox Triglicerideos "false"
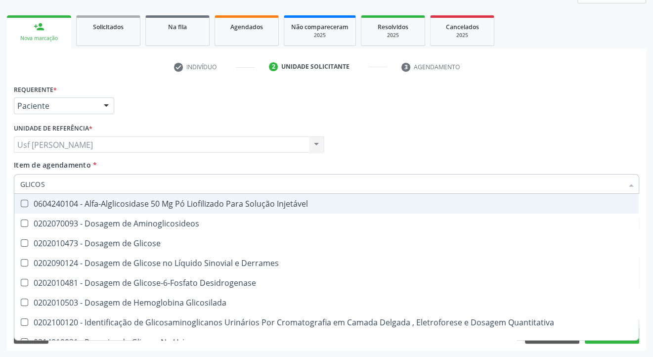
type input "GLICOSE"
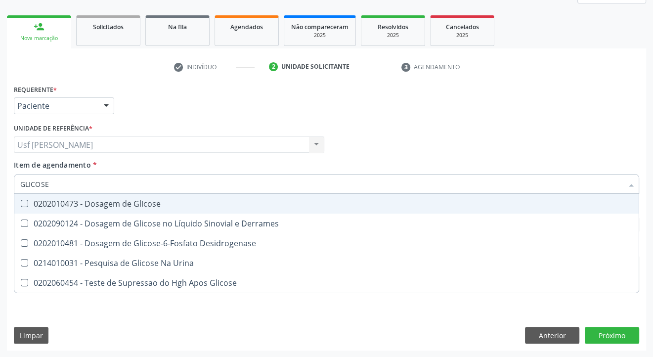
click at [25, 202] on Glicose at bounding box center [24, 203] width 7 height 7
click at [21, 202] on Glicose "checkbox" at bounding box center [17, 203] width 6 height 6
checkbox Glicose "true"
type input "GLICOS"
checkbox Glicose "false"
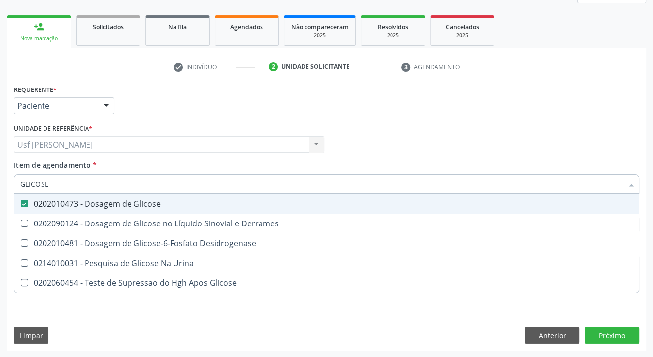
checkbox Desidrogenase "true"
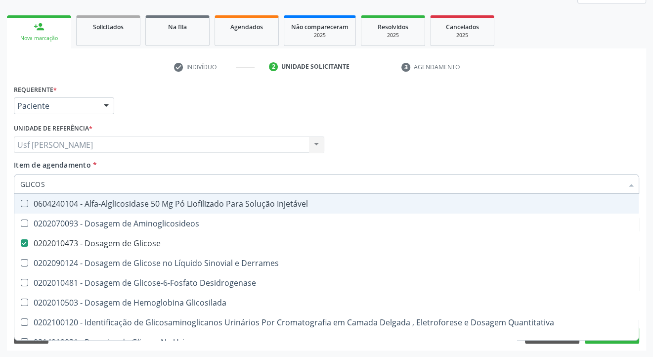
type input "GLICO"
checkbox Glicose "false"
checkbox Glicosilada "true"
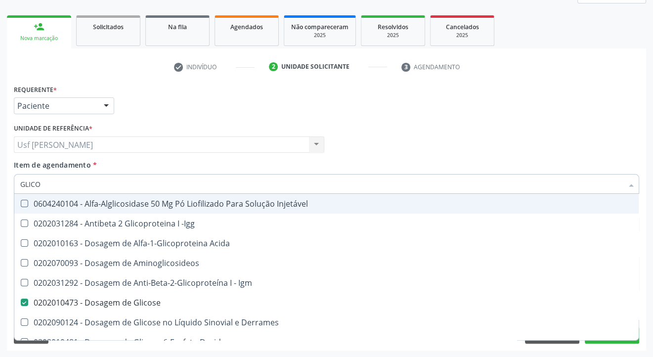
type input "GLIC"
checkbox Glicose "false"
checkbox Glicose "true"
type input "GLI"
checkbox Glicose "false"
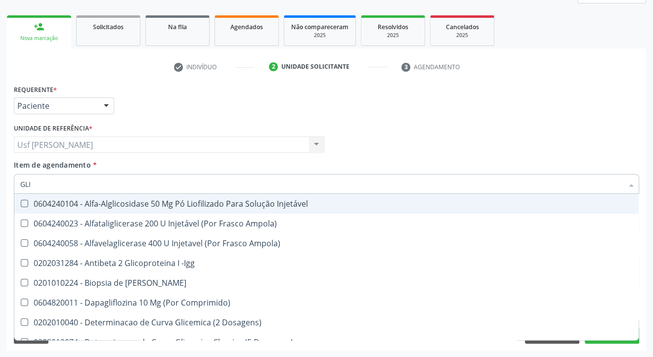
type input "GL"
checkbox Glicose "false"
checkbox Triglicerideos "false"
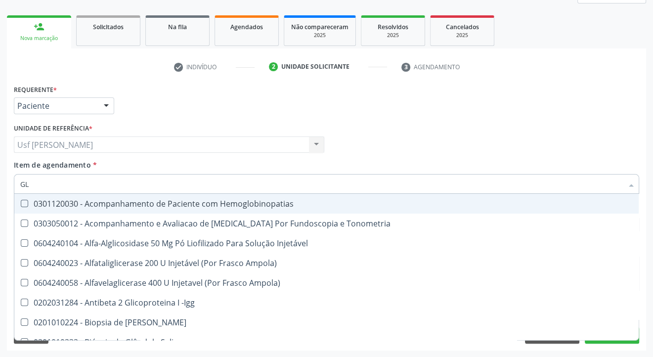
type input "G"
checkbox Glicose "false"
checkbox Triglicerideos "false"
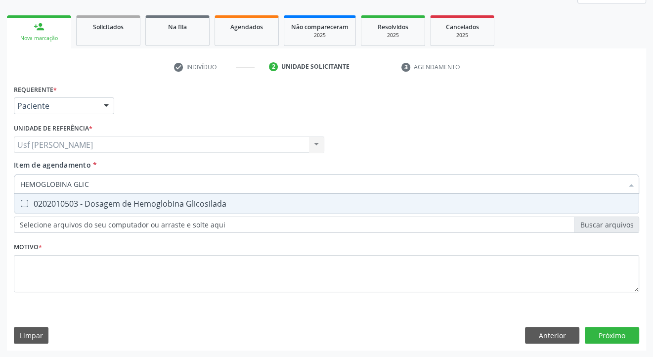
type input "HEMOGLOBINA GLICO"
click at [20, 204] on div at bounding box center [17, 204] width 7 height 8
checkbox Glicosilada "true"
type input "HEMOGLOBINA"
checkbox Glicosilada "false"
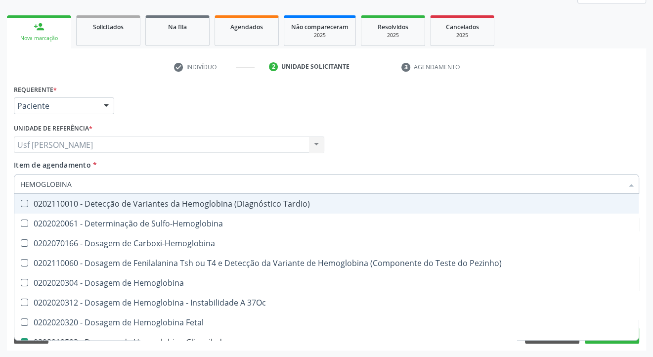
type input "HEMOGLOBIN"
checkbox Glicosilada "false"
checkbox Hematocrito\) "true"
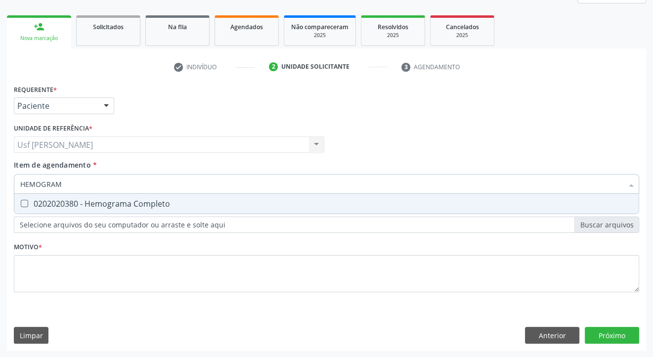
type input "HEMOGRAMA"
click at [28, 205] on Completo at bounding box center [24, 203] width 7 height 7
click at [21, 205] on Completo "checkbox" at bounding box center [17, 203] width 6 height 6
checkbox Completo "true"
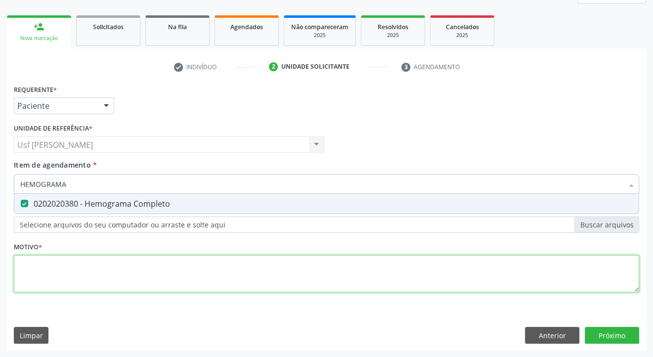
click at [34, 266] on div "Requerente * Paciente Profissional de Saúde Paciente Nenhum resultado encontrad…" at bounding box center [326, 194] width 625 height 224
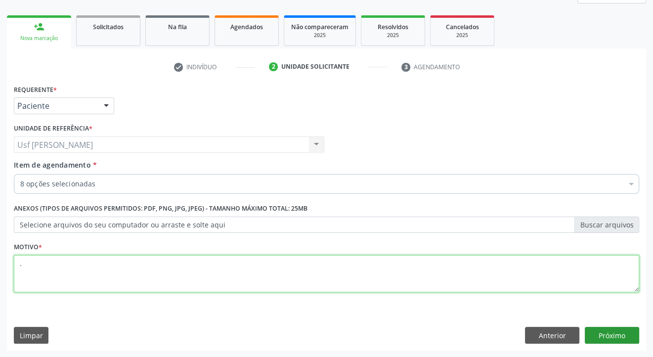
type textarea "."
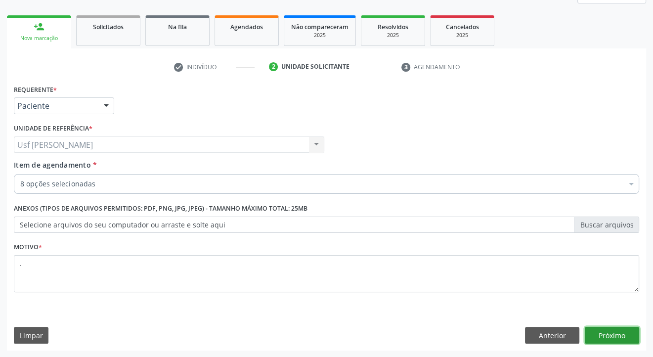
click at [610, 336] on button "Próximo" at bounding box center [612, 335] width 54 height 17
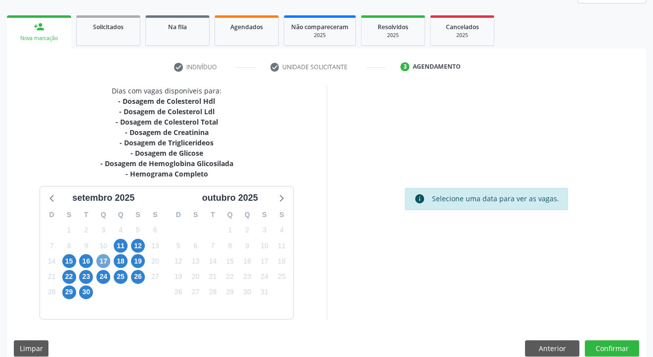
click at [103, 259] on span "17" at bounding box center [103, 261] width 14 height 14
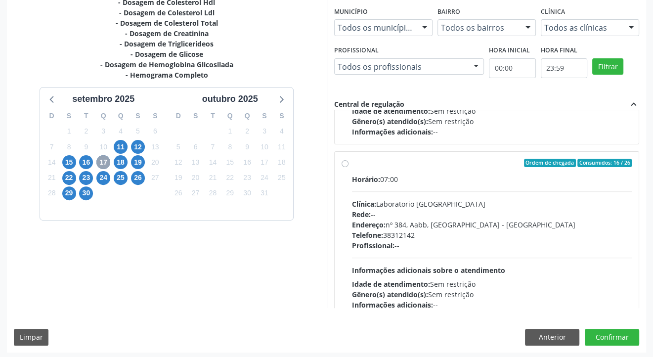
scroll to position [144, 0]
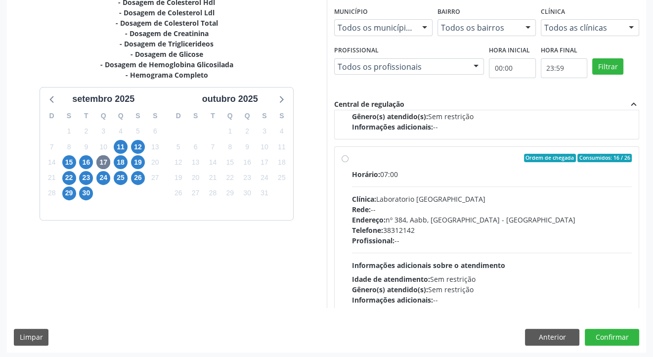
click at [352, 159] on label "Ordem de chegada Consumidos: 16 / 26 Horário: 07:00 Clínica: Laboratorio Sao Fr…" at bounding box center [492, 230] width 280 height 152
click at [344, 159] on input "Ordem de chegada Consumidos: 16 / 26 Horário: 07:00 Clínica: Laboratorio Sao Fr…" at bounding box center [345, 158] width 7 height 9
radio input "true"
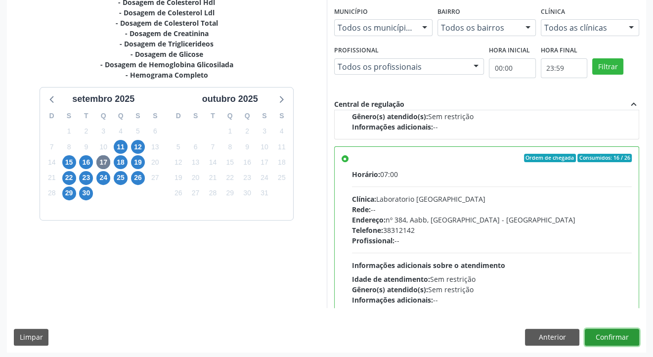
click at [612, 334] on button "Confirmar" at bounding box center [612, 337] width 54 height 17
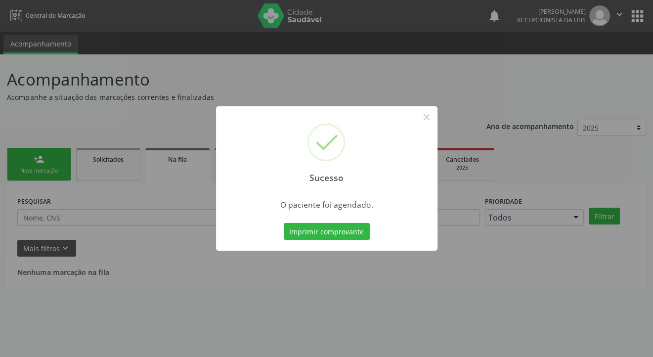
scroll to position [0, 0]
click at [429, 114] on button "×" at bounding box center [430, 117] width 17 height 17
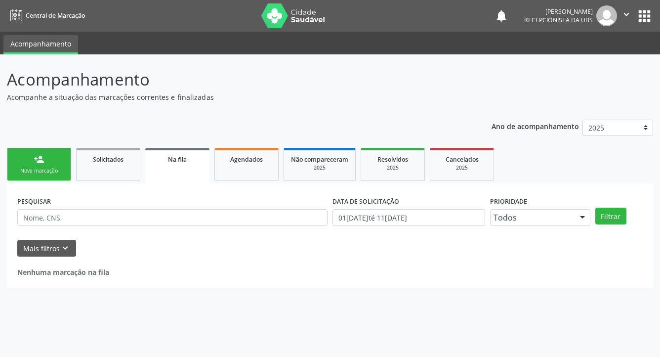
click at [40, 163] on div "person_add" at bounding box center [39, 159] width 11 height 11
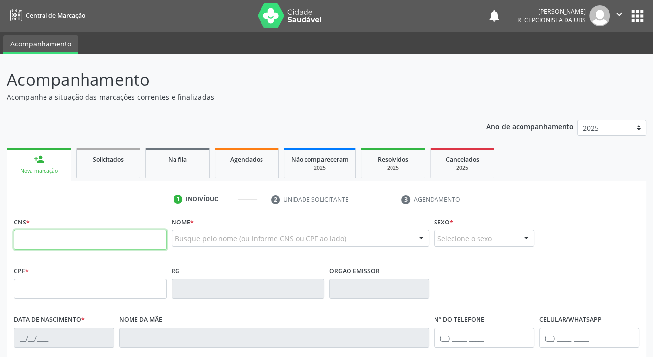
click at [16, 246] on input "text" at bounding box center [90, 240] width 153 height 20
type input "706 0028 9185 1440"
type input "25/10/1968"
type input "80"
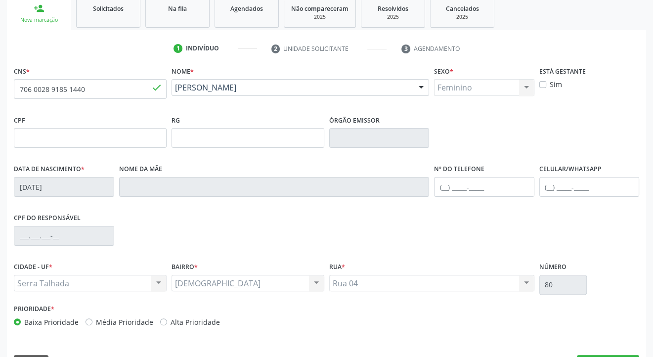
scroll to position [178, 0]
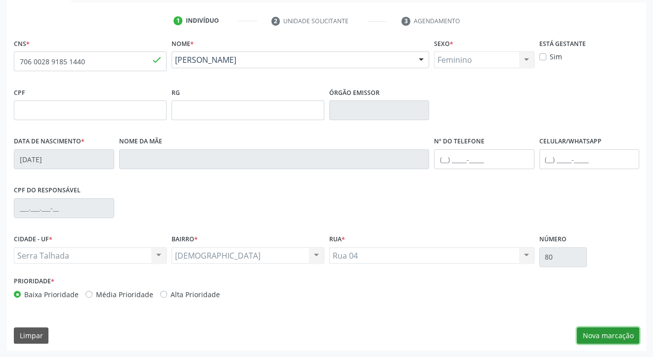
click at [594, 336] on button "Nova marcação" at bounding box center [608, 335] width 62 height 17
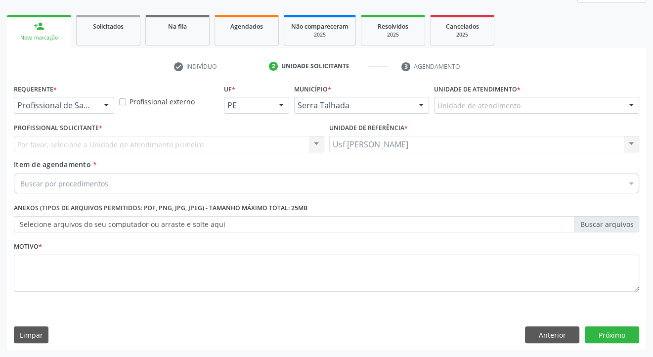
scroll to position [132, 0]
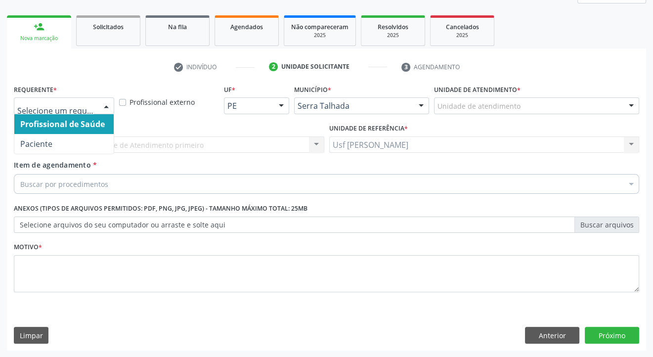
click at [105, 103] on div at bounding box center [106, 106] width 15 height 17
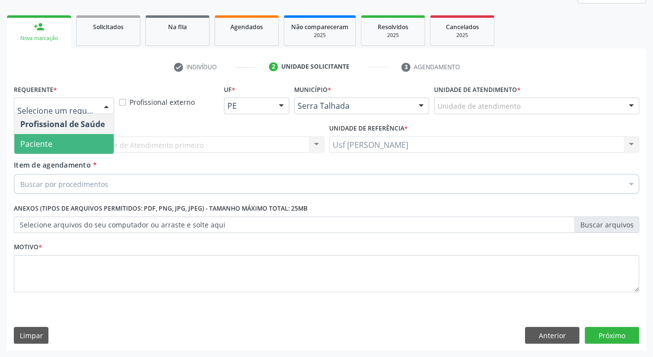
click at [84, 143] on span "Paciente" at bounding box center [63, 144] width 99 height 20
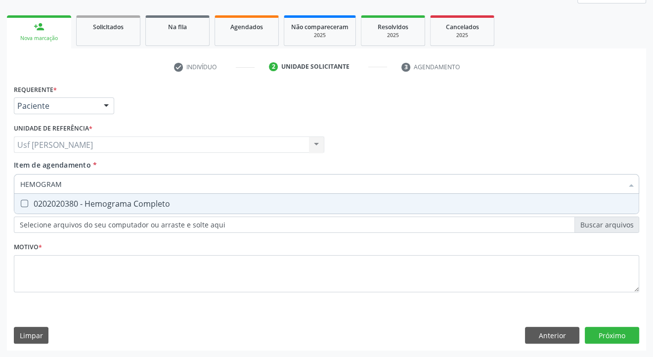
type input "HEMOGRAMA"
click at [26, 201] on Completo at bounding box center [24, 203] width 7 height 7
click at [21, 201] on Completo "checkbox" at bounding box center [17, 203] width 6 height 6
checkbox Completo "true"
type input "HEMOG"
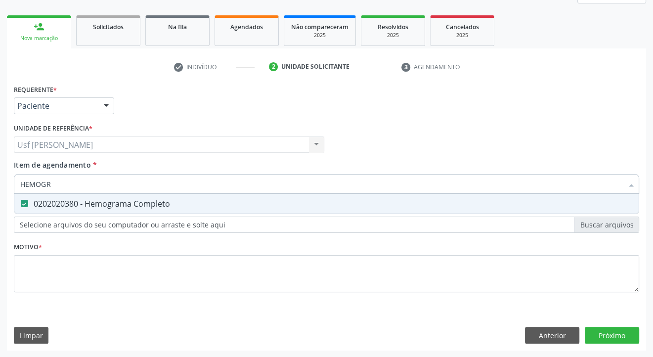
checkbox Completo "false"
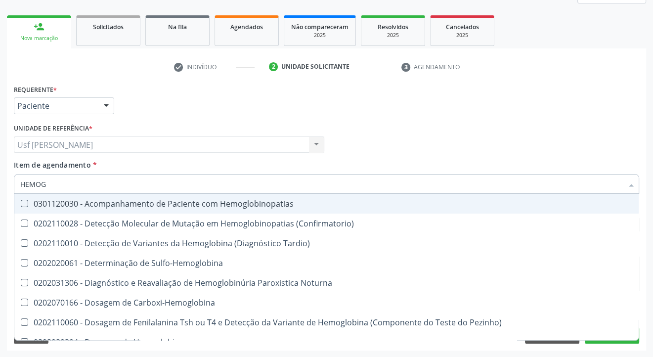
type input "HEMO"
checkbox Completo "false"
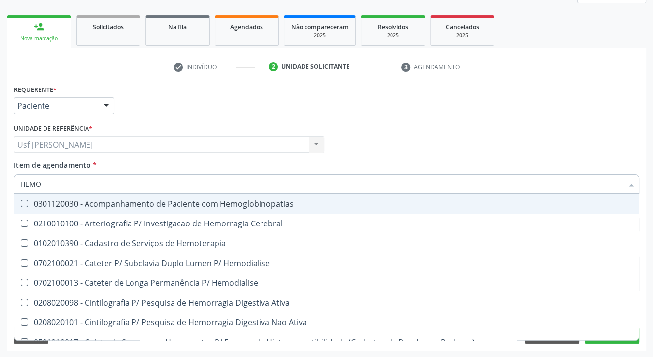
type input "HEM"
checkbox Completo "false"
checkbox Elástica "true"
type input "HEMO"
checkbox Completo "true"
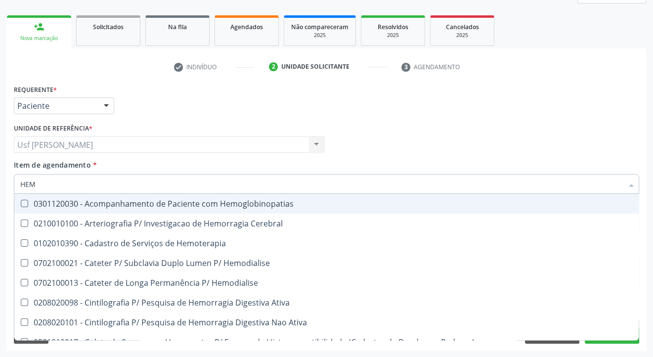
checkbox Elástica "false"
type input "HEMOG"
checkbox Carboxi-Hemoglobina "true"
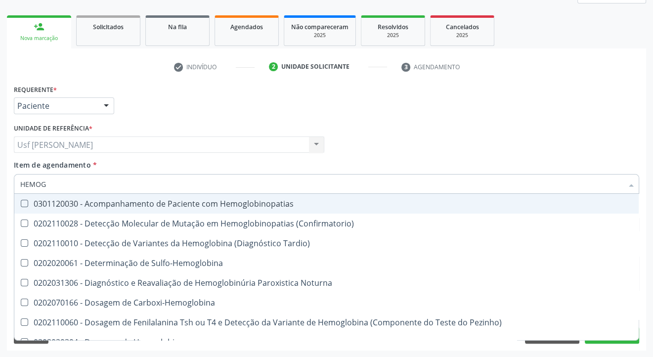
type input "HEMOGL"
checkbox Completo "false"
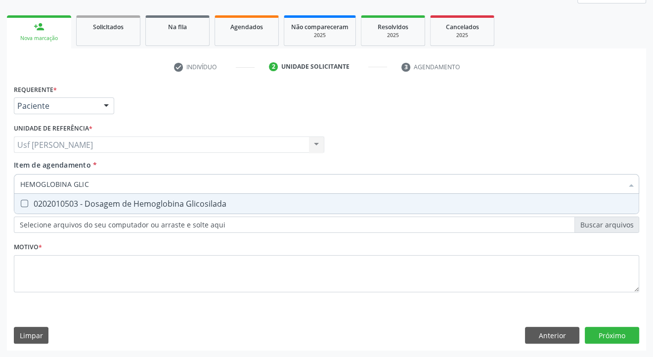
type input "HEMOGLOBINA GLICO"
click at [26, 201] on Glicosilada at bounding box center [24, 203] width 7 height 7
click at [21, 201] on Glicosilada "checkbox" at bounding box center [17, 203] width 6 height 6
checkbox Glicosilada "true"
type input "HEMOGLOBINA"
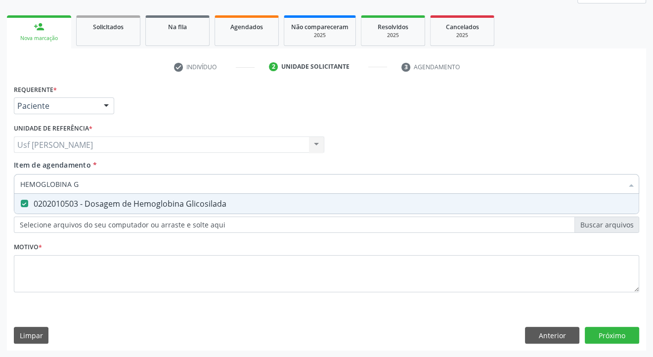
checkbox Glicosilada "false"
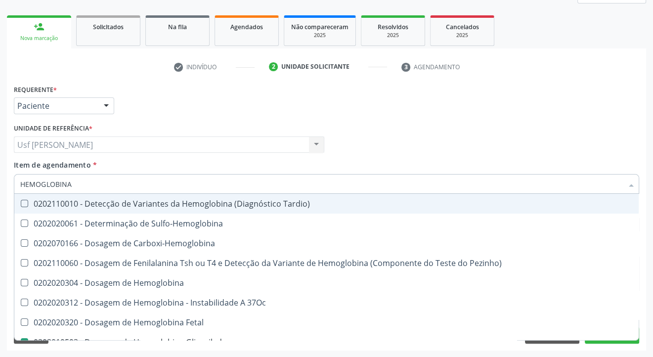
type input "HEMOGLOBIN"
checkbox Glicosilada "false"
checkbox Hematocrito\) "true"
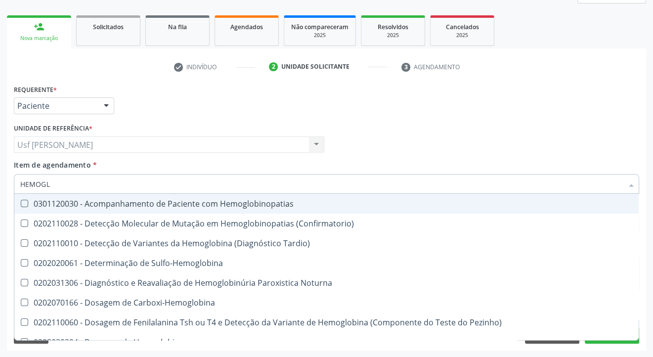
type input "HEMOG"
checkbox S "true"
type input "HEMO"
checkbox Glicosilada "false"
checkbox Completo "false"
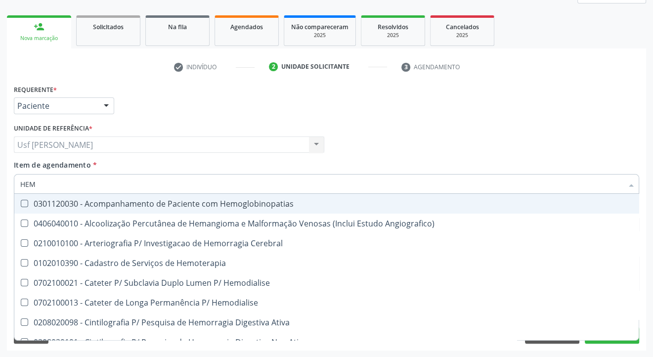
type input "HE"
checkbox Glicosilada "false"
checkbox Hematocrito "true"
checkbox Completo "false"
checkbox Orgaos "true"
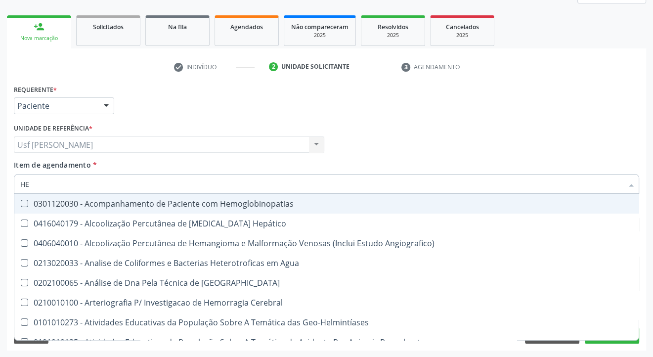
type input "H"
checkbox Glicosilada "false"
checkbox Completo "false"
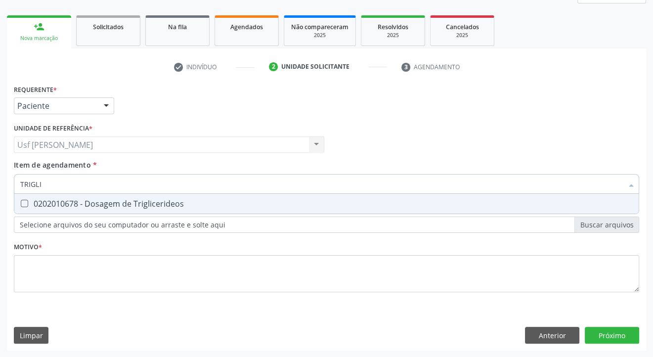
type input "TRIGLIC"
click at [26, 201] on Triglicerideos at bounding box center [24, 203] width 7 height 7
click at [21, 201] on Triglicerideos "checkbox" at bounding box center [17, 203] width 6 height 6
checkbox Triglicerideos "true"
type input "TRI"
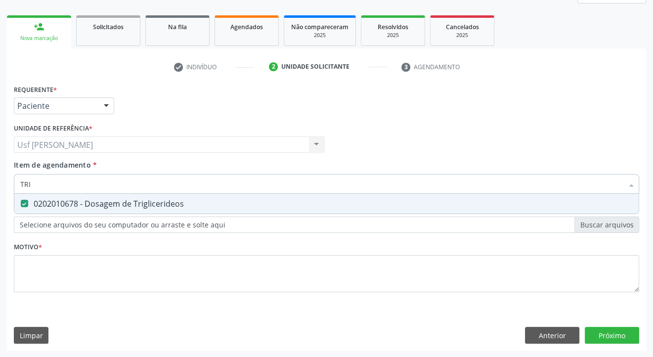
checkbox Triglicerideos "false"
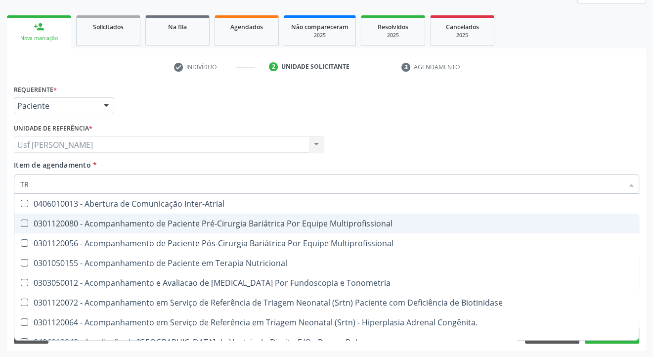
type input "T"
checkbox Triglicerideos "false"
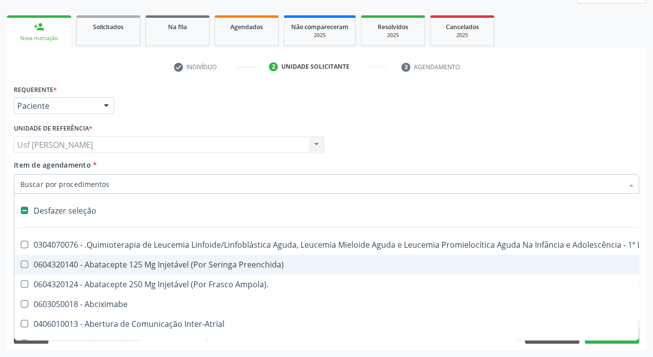
type input "G"
checkbox Capilaroscopia "true"
checkbox Capsula\) "true"
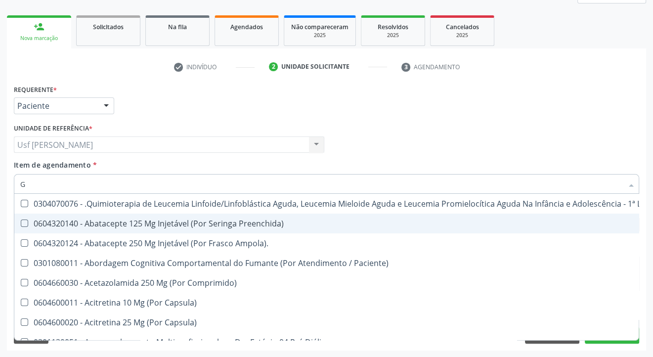
type input "GL"
checkbox Capsula\) "true"
checkbox Pé "true"
type input "GLI"
checkbox Autogênico "true"
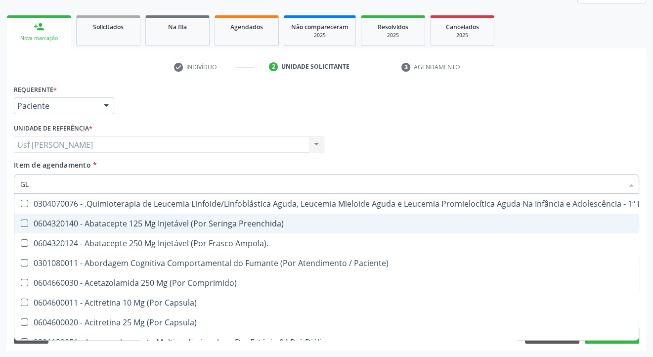
checkbox Multiprofissional "true"
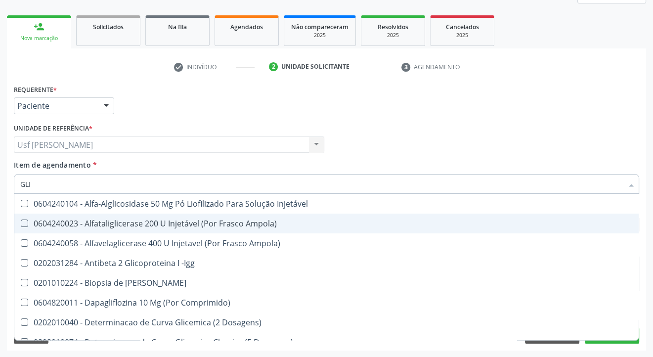
type input "GLIC"
checkbox Glicose "true"
checkbox Derrames "true"
checkbox Glicosilada "false"
checkbox Triglicerideos "false"
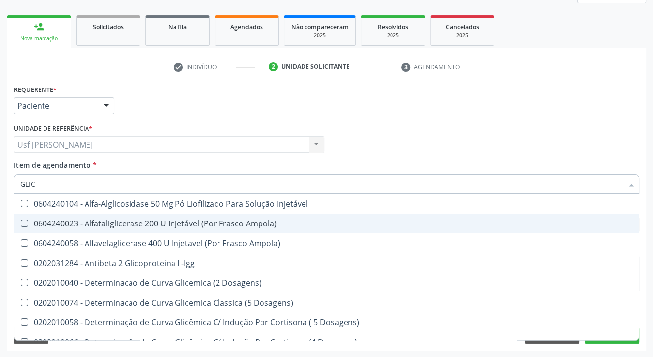
type input "GLICO"
checkbox Acida "true"
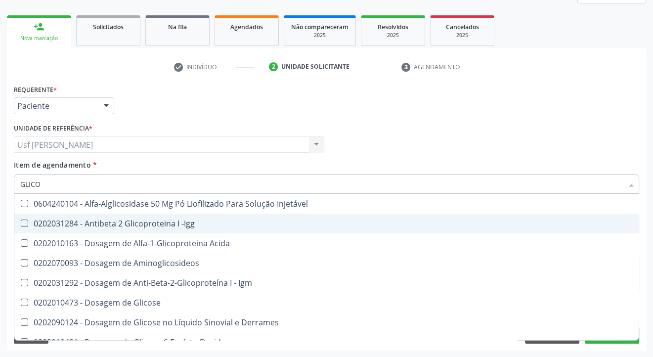
type input "GLICOS"
checkbox Glicose "true"
checkbox Glicosilada "false"
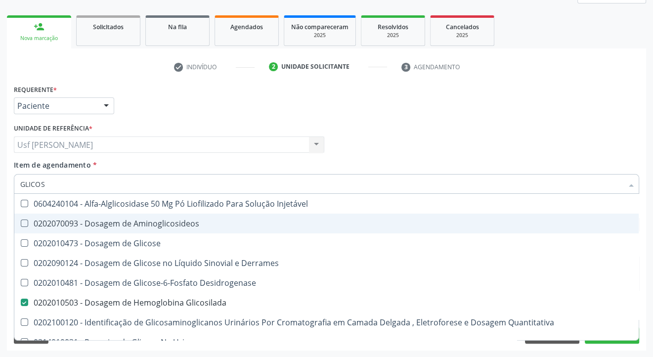
type input "GLICOSE"
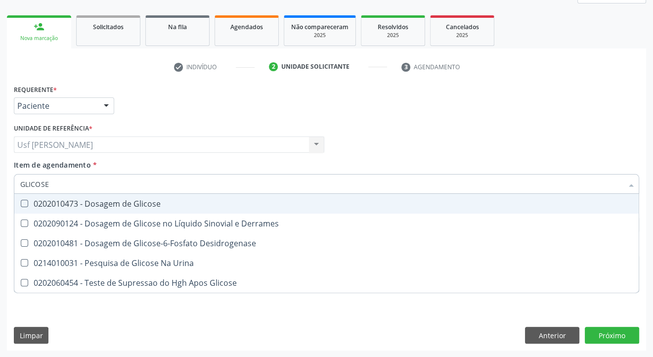
click at [26, 204] on Glicose at bounding box center [24, 203] width 7 height 7
click at [21, 204] on Glicose "checkbox" at bounding box center [17, 203] width 6 height 6
checkbox Glicose "true"
type input "GLICOS"
checkbox Glicose "false"
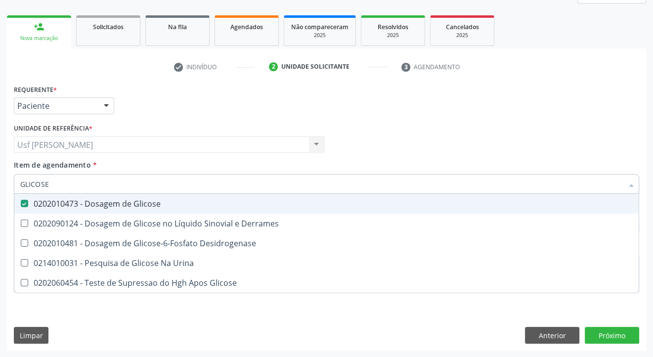
checkbox Desidrogenase "true"
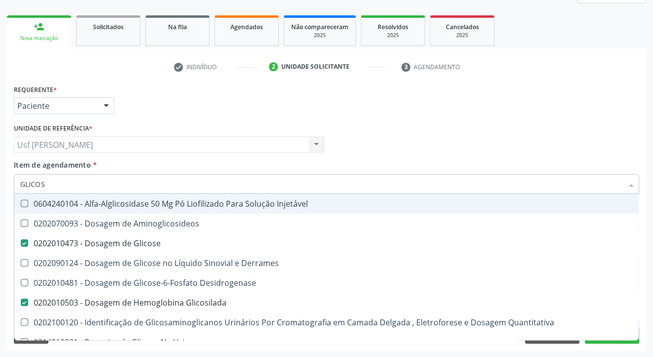
type input "GLICO"
checkbox Glicose "false"
checkbox Glicose "true"
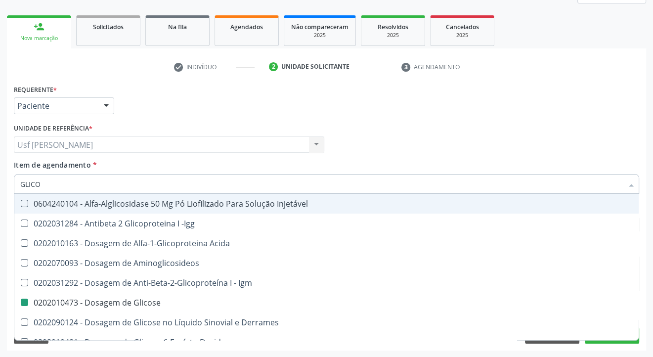
type input "GLIC"
checkbox Glicose "false"
checkbox Glicosilada "false"
checkbox Glicose "true"
type input "GLI"
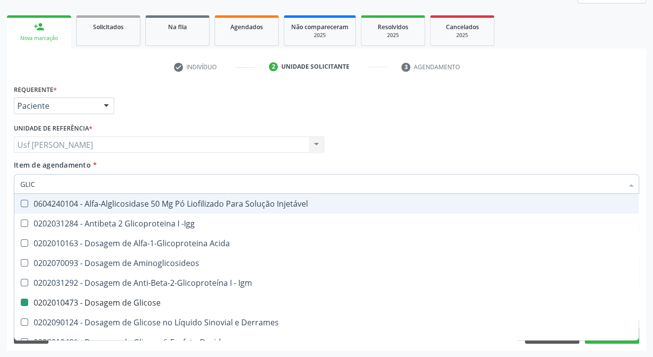
checkbox Glicose "false"
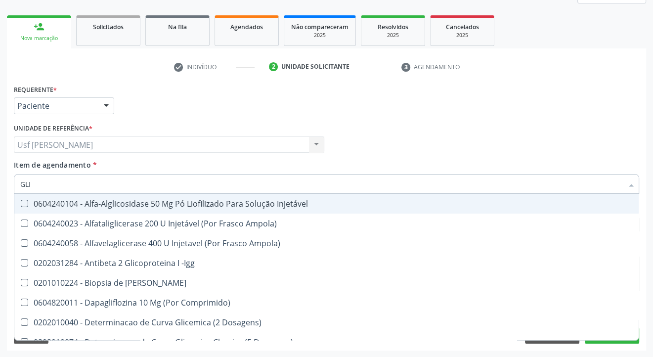
type input "GL"
checkbox Glicose "false"
checkbox Glicosilada "false"
checkbox Triglicerideos "false"
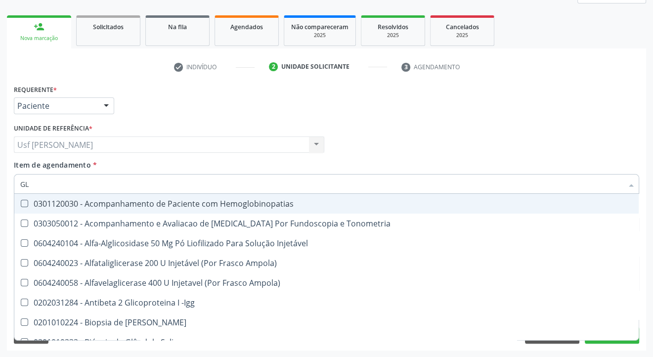
type input "G"
checkbox Glicose "false"
checkbox Glicosilada "false"
checkbox Triglicerideos "false"
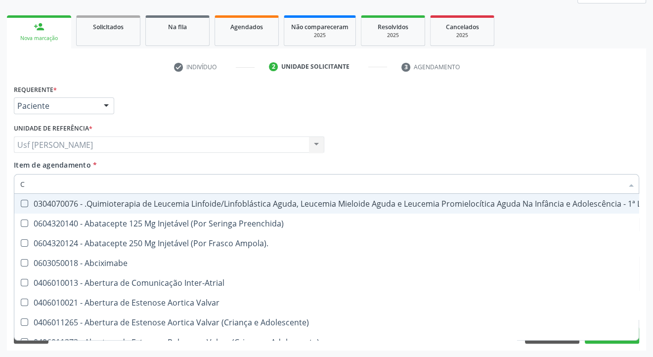
type input "CO"
checkbox Creatinina "true"
checkbox Neurocirurgia "true"
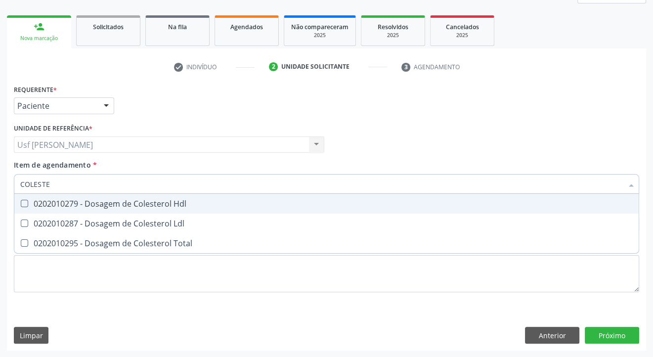
type input "COLESTER"
click at [22, 201] on Hdl at bounding box center [24, 203] width 7 height 7
click at [21, 201] on Hdl "checkbox" at bounding box center [17, 203] width 6 height 6
checkbox Hdl "true"
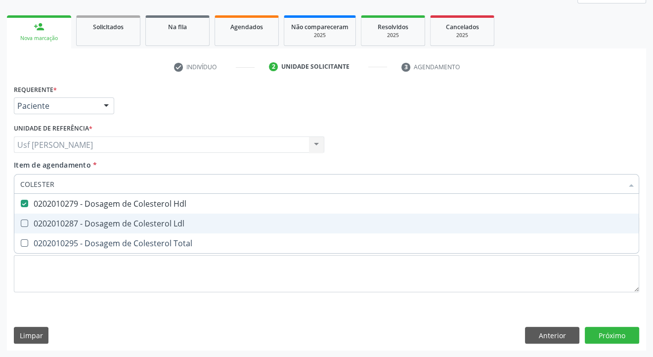
click at [24, 224] on Ldl at bounding box center [24, 222] width 7 height 7
click at [21, 224] on Ldl "checkbox" at bounding box center [17, 223] width 6 height 6
checkbox Ldl "true"
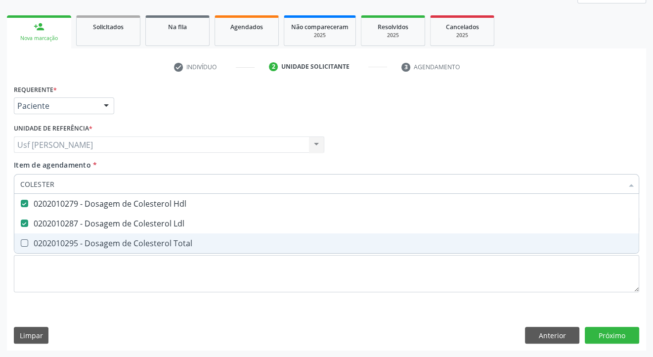
click at [23, 240] on Total at bounding box center [24, 242] width 7 height 7
click at [21, 240] on Total "checkbox" at bounding box center [17, 243] width 6 height 6
checkbox Total "true"
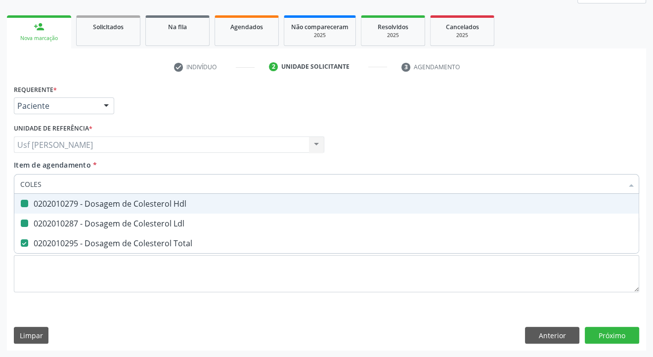
type input "COLE"
checkbox Hdl "false"
checkbox Ldl "false"
checkbox Total "false"
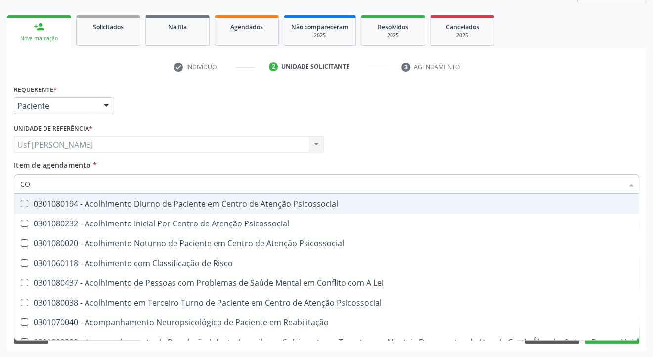
type input "C"
checkbox Hdl "false"
checkbox Ldl "false"
checkbox Total "false"
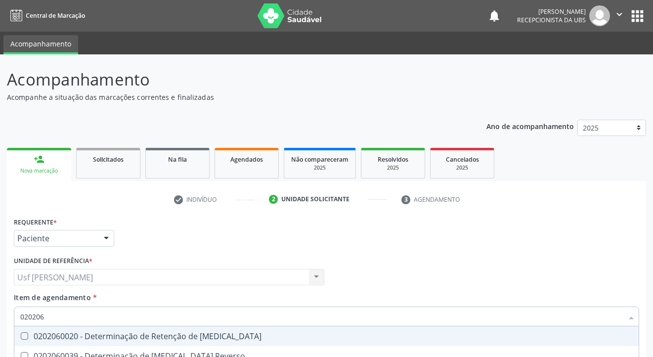
scroll to position [132, 0]
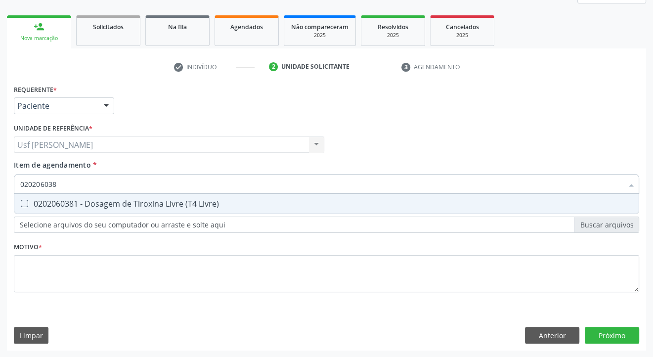
type input "0202060381"
click at [24, 204] on Livre\) at bounding box center [24, 203] width 7 height 7
click at [21, 204] on Livre\) "checkbox" at bounding box center [17, 203] width 6 height 6
checkbox Livre\) "true"
type input "02020603"
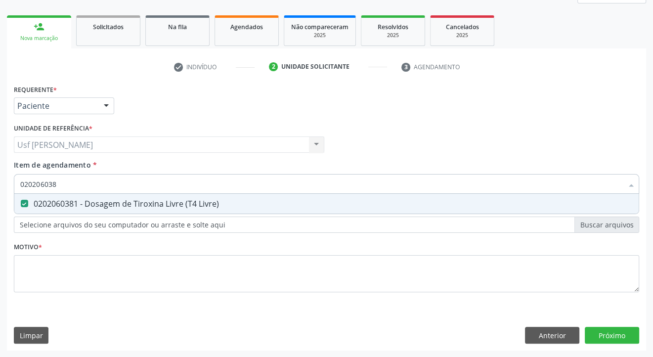
checkbox Livre\) "false"
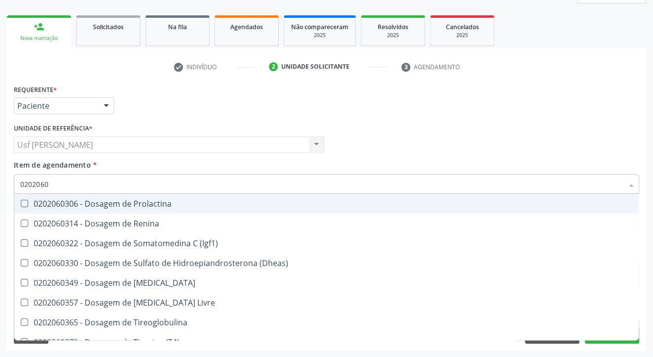
type input "020206"
checkbox Livre\) "false"
type input "0"
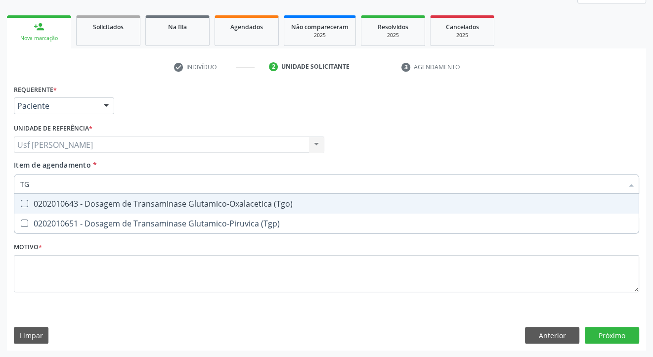
type input "TGO"
click at [26, 204] on \(Tgo\) at bounding box center [24, 203] width 7 height 7
click at [21, 204] on \(Tgo\) "checkbox" at bounding box center [17, 203] width 6 height 6
checkbox \(Tgo\) "true"
type input "TGP"
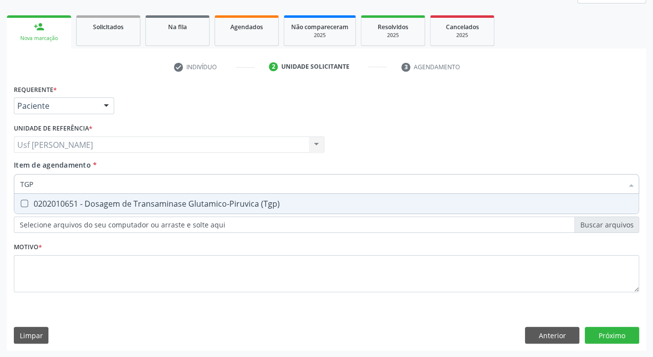
click at [24, 203] on \(Tgp\) at bounding box center [24, 203] width 7 height 7
click at [21, 203] on \(Tgp\) "checkbox" at bounding box center [17, 203] width 6 height 6
checkbox \(Tgp\) "true"
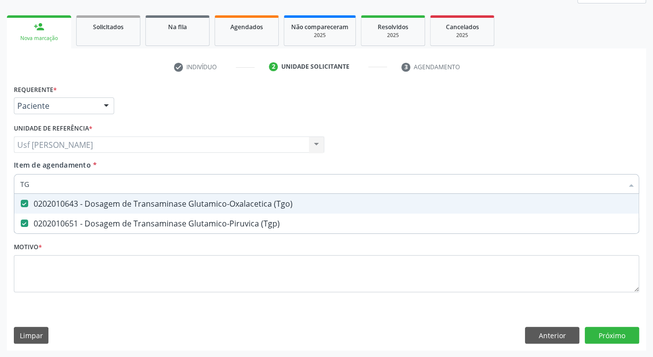
type input "T"
checkbox \(Tgo\) "false"
checkbox \(Tgp\) "false"
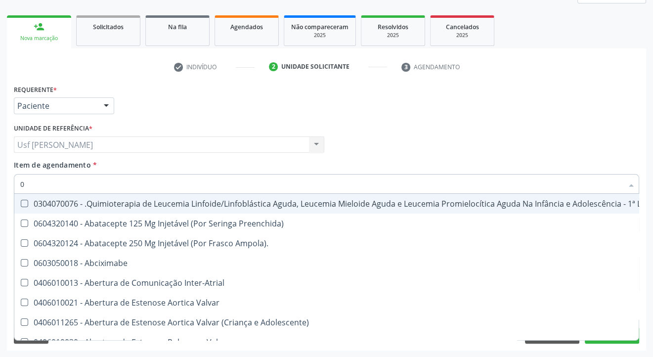
type input "02"
checkbox Comprimido\) "true"
checkbox Transferências "true"
checkbox Meckel "true"
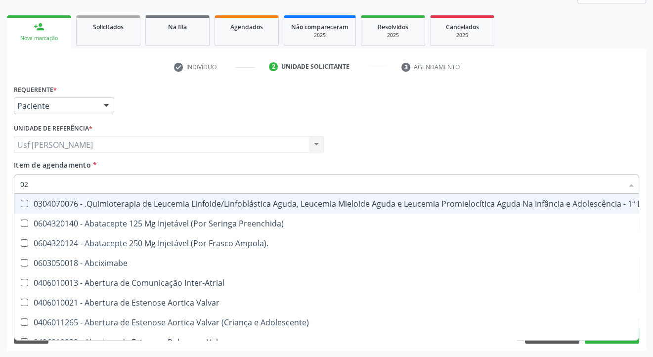
checkbox Bilateral "true"
checkbox Indireta "true"
checkbox Simples "true"
checkbox Leprae "true"
checkbox Laboratorial "true"
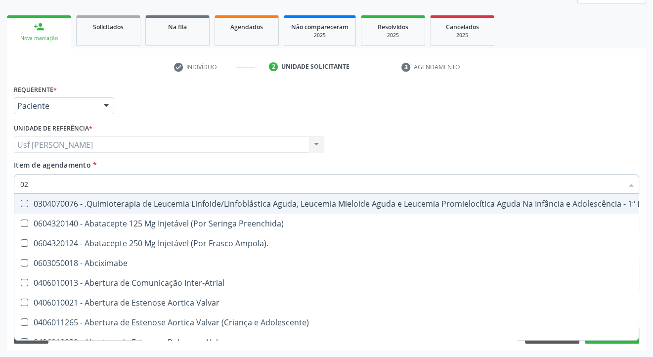
checkbox Citopatológico "true"
checkbox Transfusao "true"
checkbox Transplante "true"
type input "020"
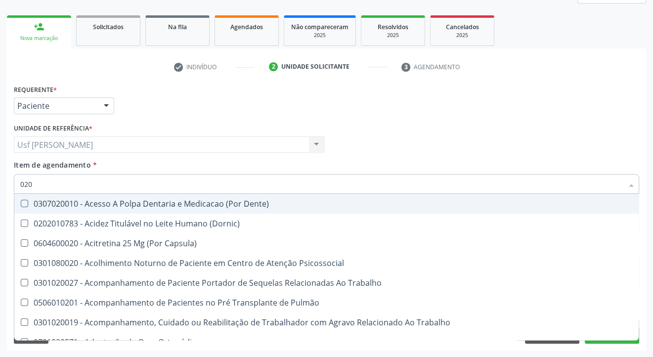
checkbox Hdl "true"
checkbox Ldl "true"
checkbox Total "true"
checkbox Creatinina "true"
checkbox Glicose "true"
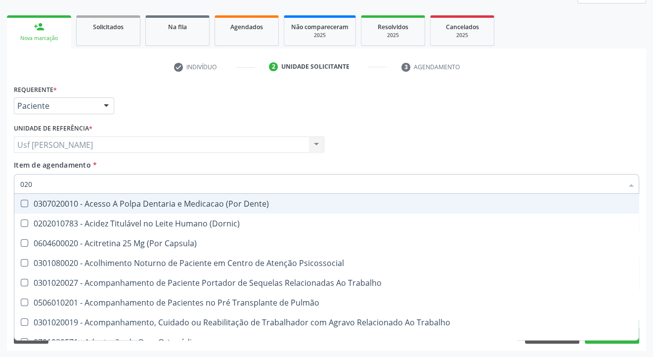
checkbox Glicosilada "true"
checkbox \(Tsh\) "true"
checkbox Livre\) "true"
checkbox \(Tgo\) "true"
checkbox \(Tgp\) "true"
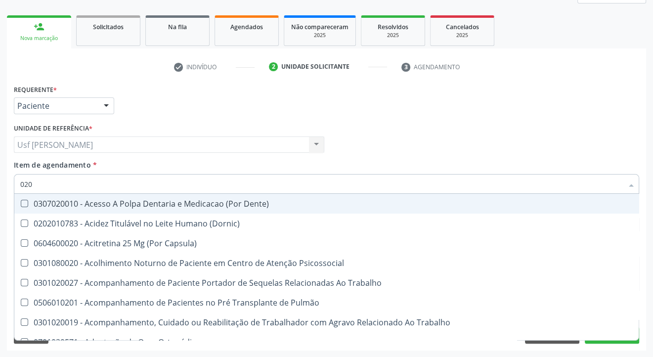
checkbox Triglicerideos "true"
checkbox Ureia "true"
checkbox Tendao "false"
checkbox Amniótico "false"
checkbox Espermograma "false"
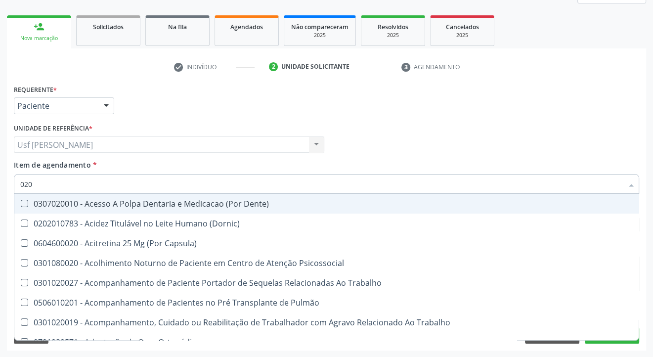
checkbox Cerebral "false"
checkbox Segmento\) "false"
checkbox Liso "false"
checkbox Anal "false"
checkbox Rush "false"
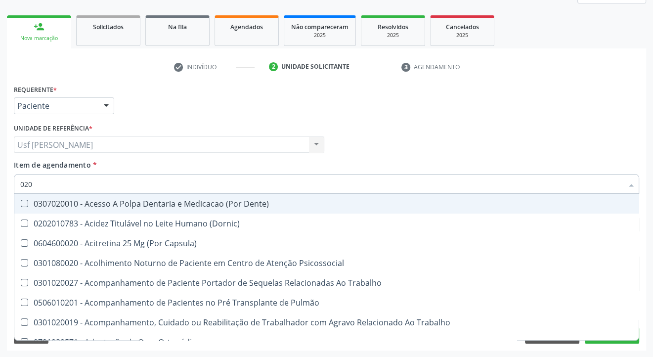
checkbox Hematocrito "false"
checkbox Hemocultura "false"
checkbox Semana\) "false"
checkbox Completo "true"
checkbox Completo\) "false"
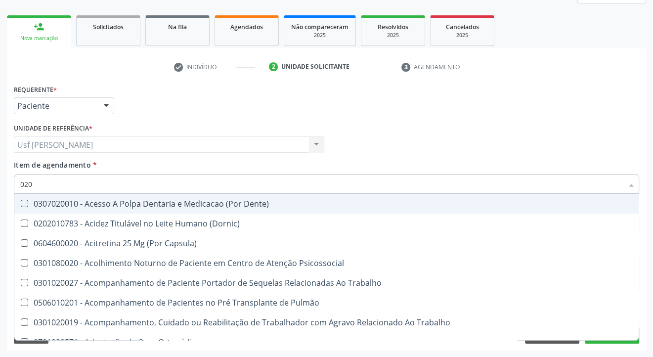
type input "0202"
checkbox Faringe\/Laringe "true"
checkbox Puncao "true"
checkbox Fragmento "true"
checkbox Ossea "true"
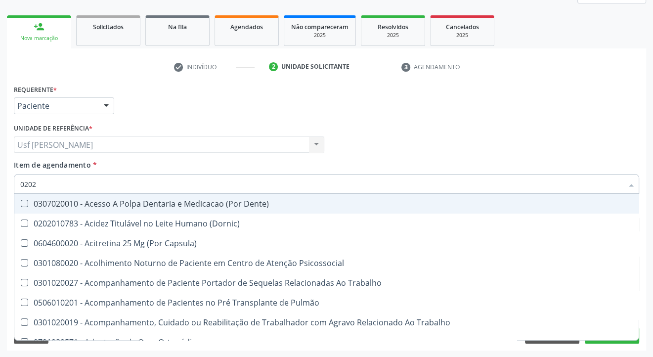
checkbox Laser "true"
checkbox Septostomia "true"
checkbox Drogas "true"
checkbox Paratireoides "true"
checkbox \(Spcto\) "true"
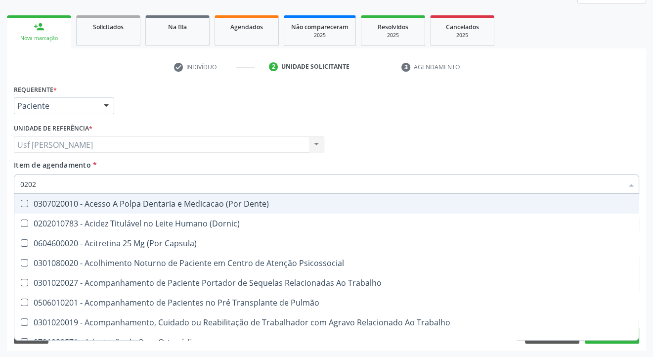
checkbox 67 "true"
checkbox Projecoes\) "true"
checkbox Estimulo "true"
checkbox Biologica "true"
checkbox Hdl "false"
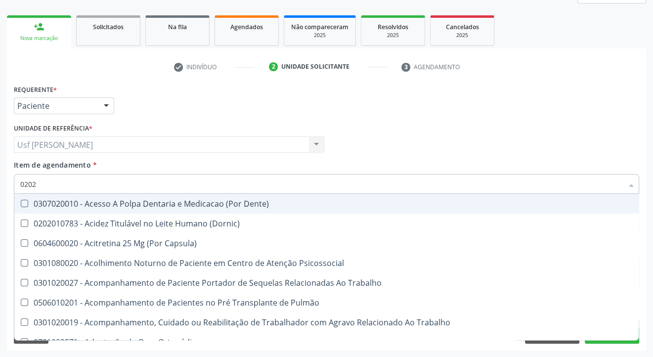
checkbox Ldl "false"
checkbox Total "false"
checkbox Creatinina "false"
checkbox Glicose "false"
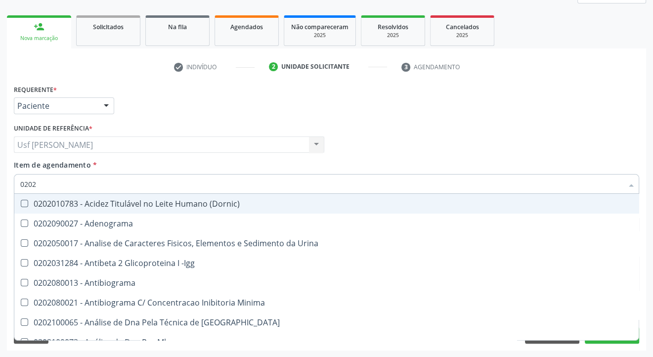
type input "02020"
checkbox \(Psa\) "true"
checkbox III "true"
checkbox Barbituratos "true"
checkbox Calcio "true"
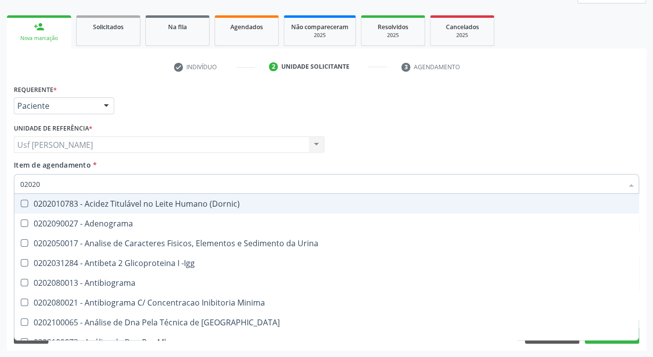
checkbox Hdl "false"
checkbox Ldl "false"
checkbox Total "false"
checkbox Creatinina "false"
checkbox Xi "true"
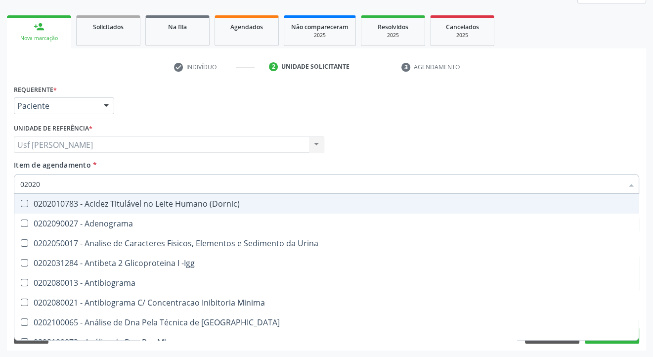
checkbox Fibrinogenio "true"
checkbox Esperma "true"
checkbox Glicose "false"
checkbox Glicosilada "false"
checkbox \(Tsh\) "false"
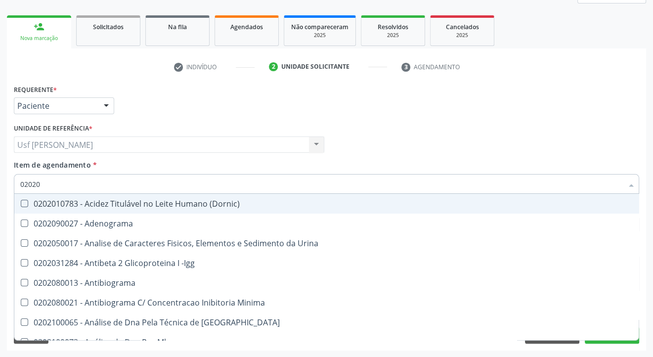
checkbox Progesterona "true"
checkbox Prolactina "true"
checkbox Funcional "true"
checkbox Derrames "true"
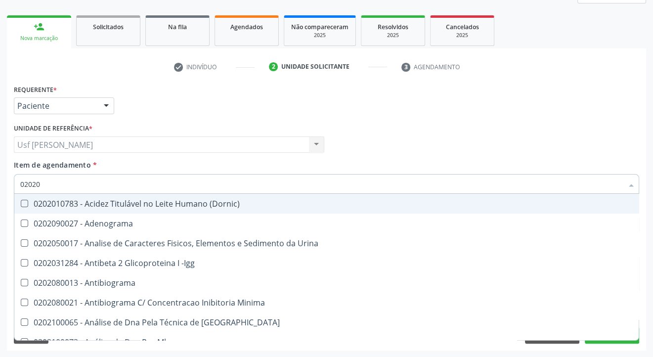
checkbox Livre\) "false"
checkbox \(Tgo\) "false"
checkbox \(Tgp\) "false"
checkbox Triglicerideos "false"
checkbox Ureia "false"
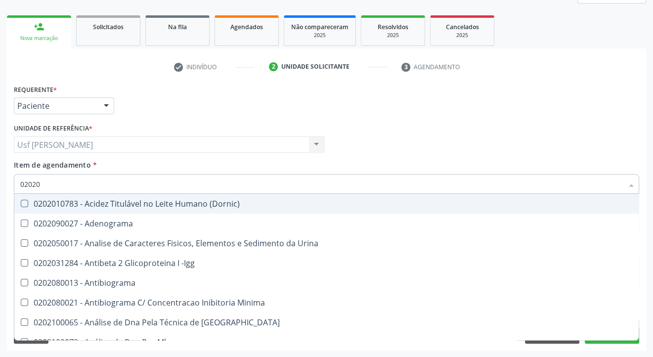
checkbox Zinco "true"
checkbox Completo "false"
type input "020206"
checkbox Creatinina "true"
checkbox Micobactérias "true"
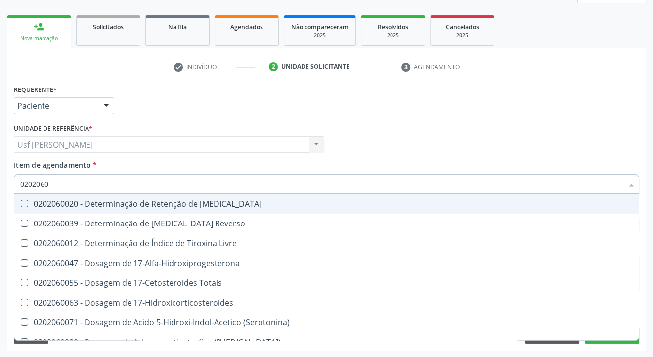
type input "02020603"
checkbox Aldosterona "true"
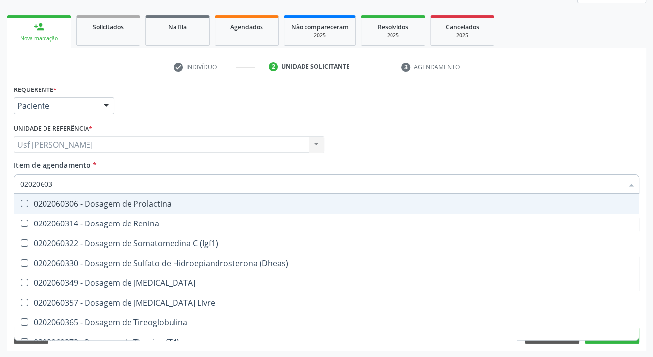
type input "0202060"
checkbox Livre\) "false"
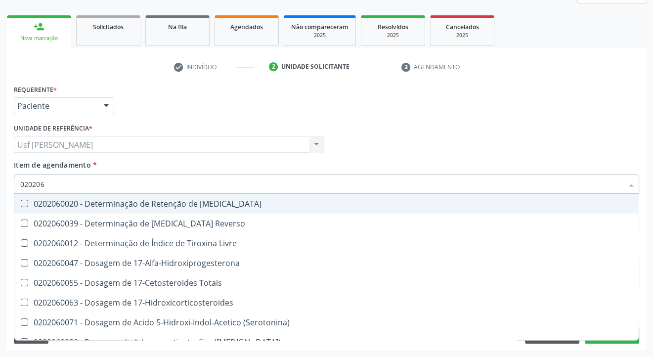
type input "02020"
checkbox \(Tsh\) "false"
checkbox Livre\) "false"
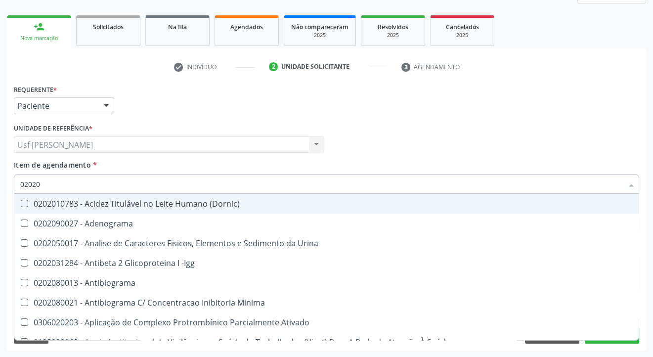
type input "0202"
checkbox Hdl "false"
checkbox Ldl "false"
checkbox Total "false"
checkbox Creatinina "false"
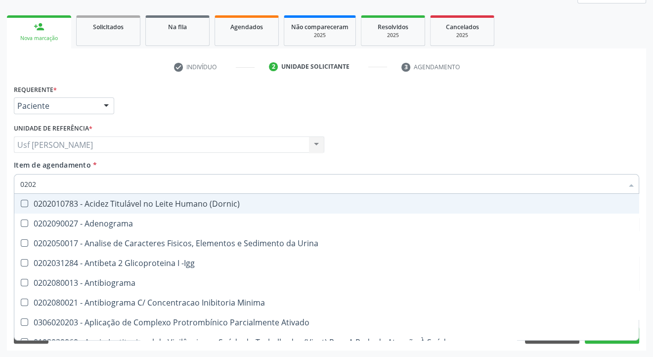
checkbox Estriol "true"
checkbox Estrona "true"
checkbox Etossuximida "true"
checkbox Viii "true"
checkbox Glicose "false"
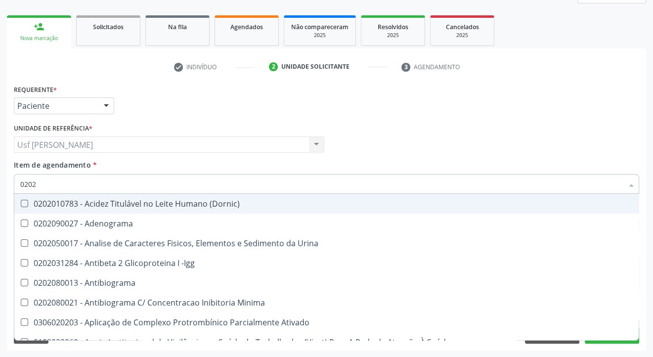
checkbox Glicosilada "false"
checkbox \(Tsh\) "false"
checkbox Lactato "true"
checkbox Muco-Proteinas "true"
checkbox Piruvato "true"
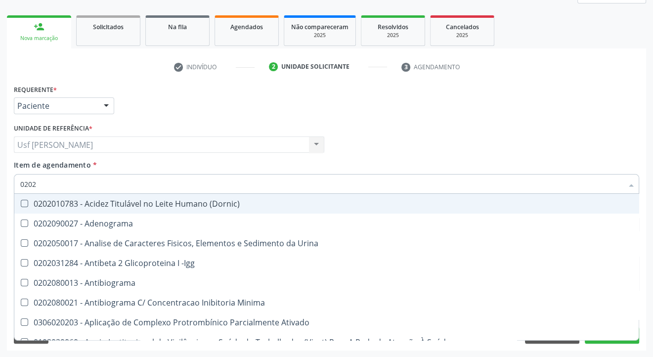
checkbox Livre\) "false"
checkbox \(Tgo\) "false"
checkbox \(Tgp\) "false"
checkbox Triglicerideos "false"
checkbox Ureia "false"
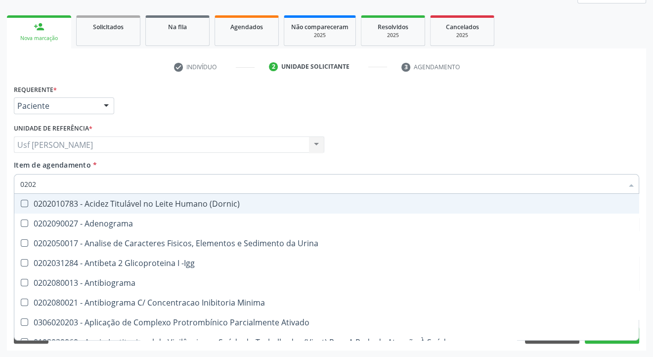
checkbox Direto "true"
checkbox \(Direto\) "true"
checkbox Urinarios "true"
checkbox Pallidum "true"
checkbox Hematocrito "true"
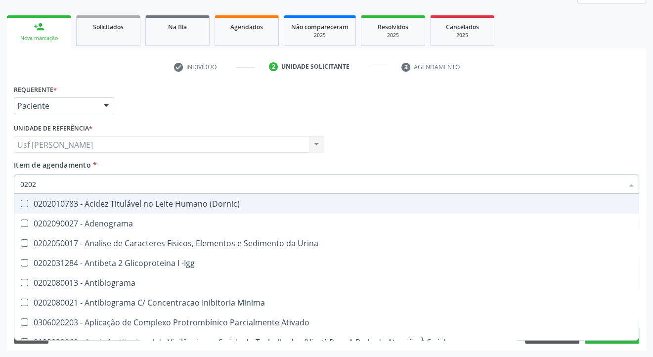
checkbox Completo "false"
checkbox Pylori "true"
type input "0"
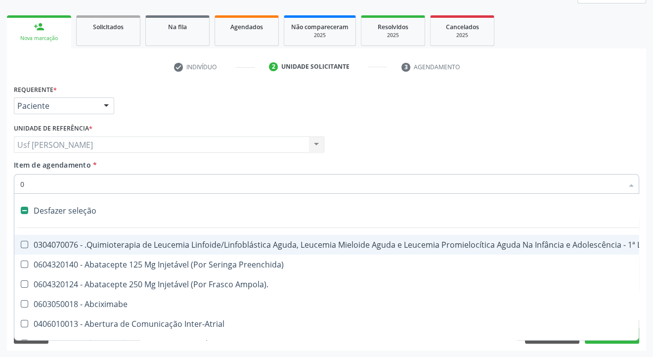
checkbox Adolescente\) "false"
checkbox Esquerdo "false"
checkbox Adolescente\) "false"
checkbox Oncologia "false"
checkbox Stent "false"
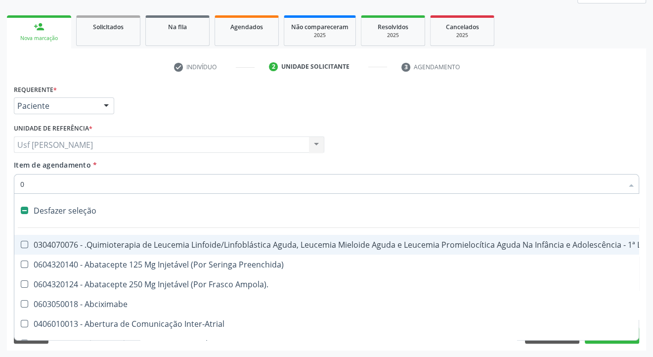
checkbox Stent\) "false"
checkbox Rodas "false"
checkbox Psicossocial "false"
checkbox Rodas "false"
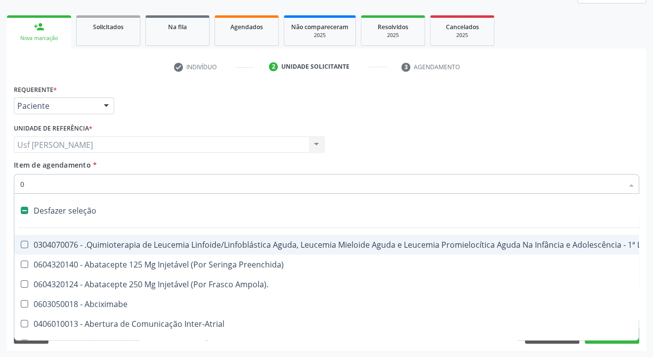
checkbox Sextante\) "false"
checkbox Cervico-Toracica "false"
checkbox Níveis\, "false"
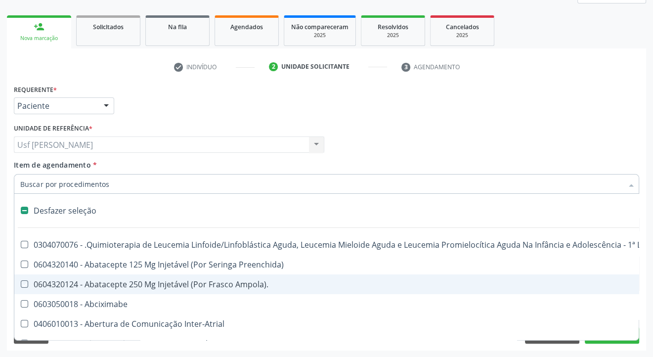
click at [646, 292] on div "Requerente * Paciente Profissional de Saúde Paciente Nenhum resultado encontrad…" at bounding box center [326, 216] width 639 height 268
checkbox Preenchida\) "true"
checkbox Ampola\)\ "true"
checkbox Abciximabe "true"
checkbox Inter-Atrial "true"
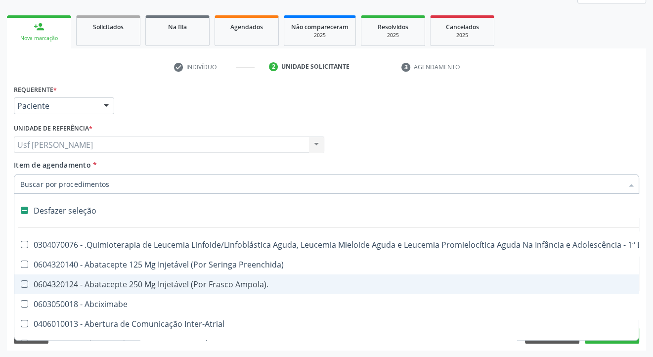
checkbox Valvar "true"
checkbox Adolescente\) "true"
checkbox Valvar "true"
checkbox Adolescente\) "true"
checkbox Paciente\) "true"
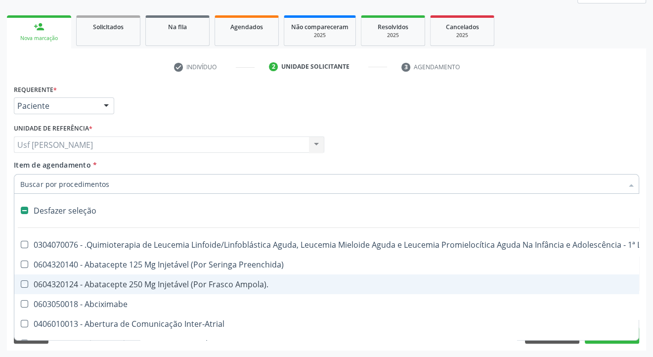
checkbox Dente\) "true"
checkbox Comprimido\) "true"
checkbox \(Dornic\) "true"
checkbox Capsula\) "true"
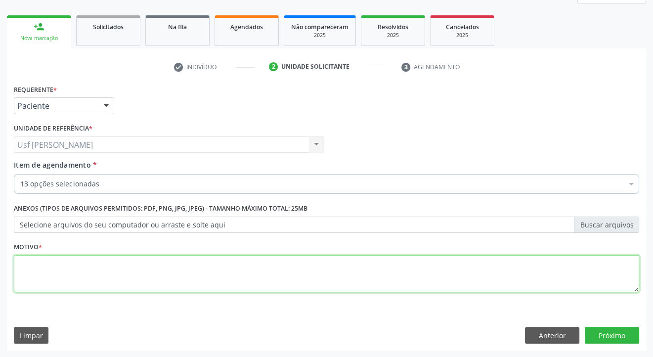
click at [247, 273] on textarea at bounding box center [326, 274] width 625 height 38
type textarea "."
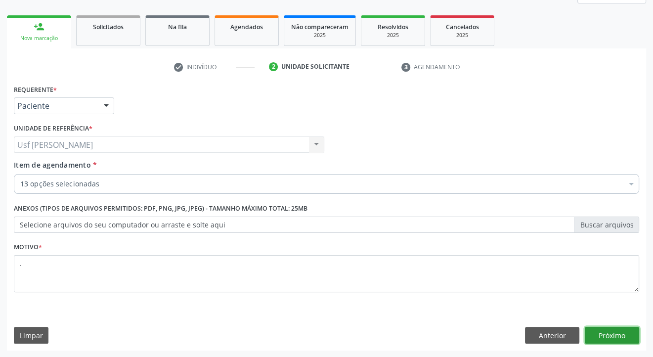
click at [614, 331] on button "Próximo" at bounding box center [612, 335] width 54 height 17
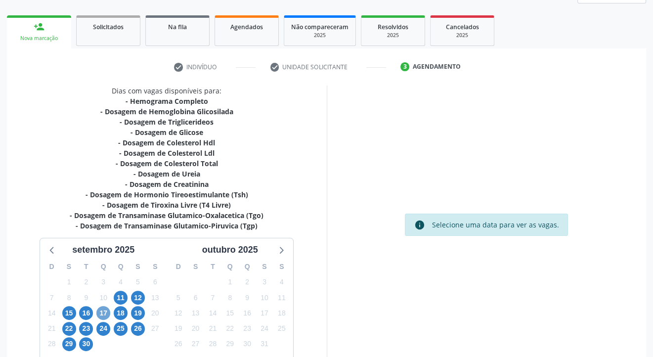
click at [106, 311] on span "17" at bounding box center [103, 313] width 14 height 14
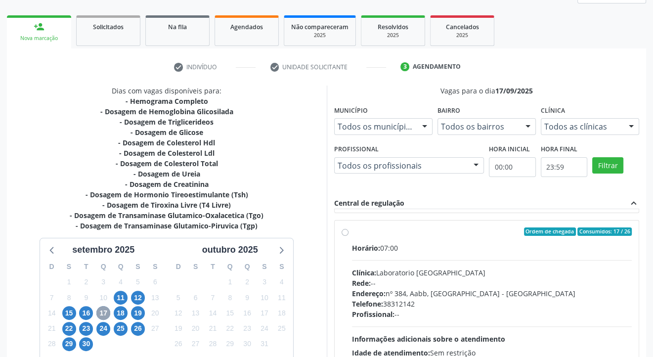
scroll to position [174, 0]
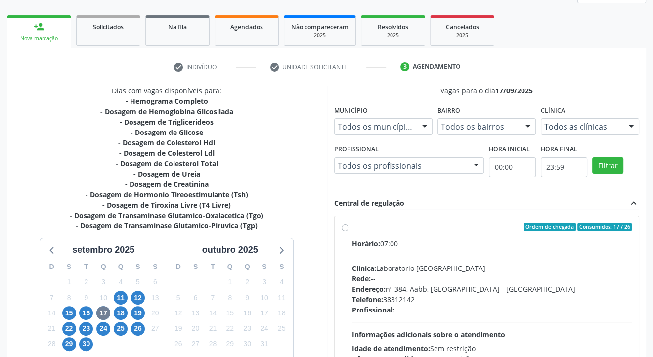
click at [352, 225] on label "Ordem de chegada Consumidos: 17 / 26 Horário: 07:00 Clínica: Laboratorio Sao Fr…" at bounding box center [492, 299] width 280 height 152
click at [344, 225] on input "Ordem de chegada Consumidos: 17 / 26 Horário: 07:00 Clínica: Laboratorio Sao Fr…" at bounding box center [345, 227] width 7 height 9
radio input "true"
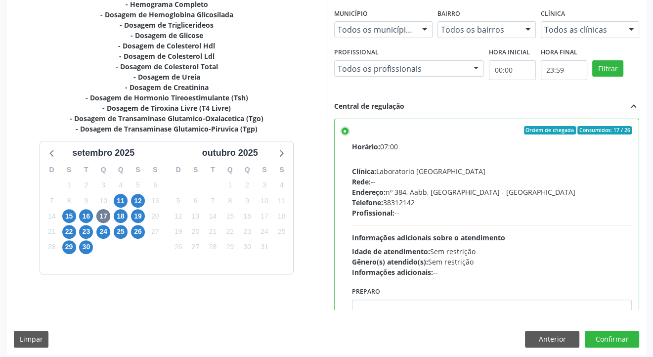
scroll to position [233, 0]
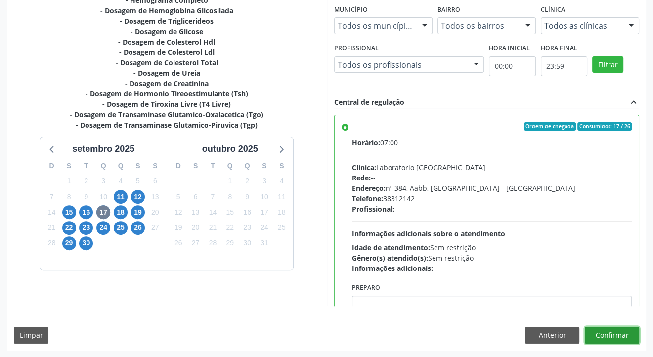
click at [614, 337] on button "Confirmar" at bounding box center [612, 335] width 54 height 17
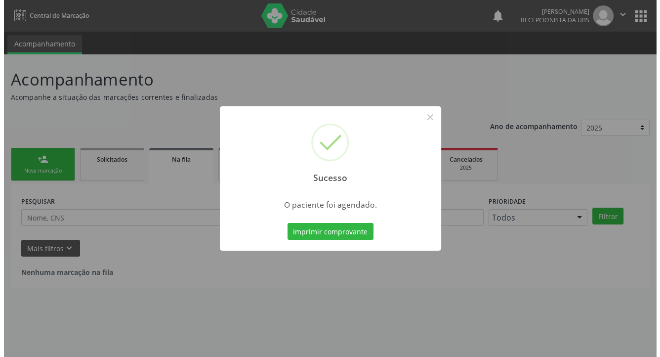
scroll to position [0, 0]
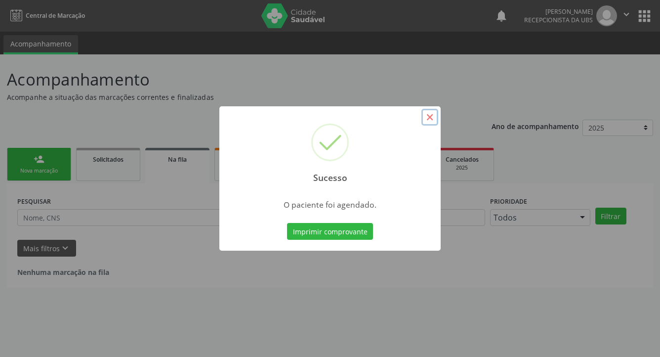
click at [431, 117] on button "×" at bounding box center [430, 117] width 17 height 17
